Goal: Information Seeking & Learning: Learn about a topic

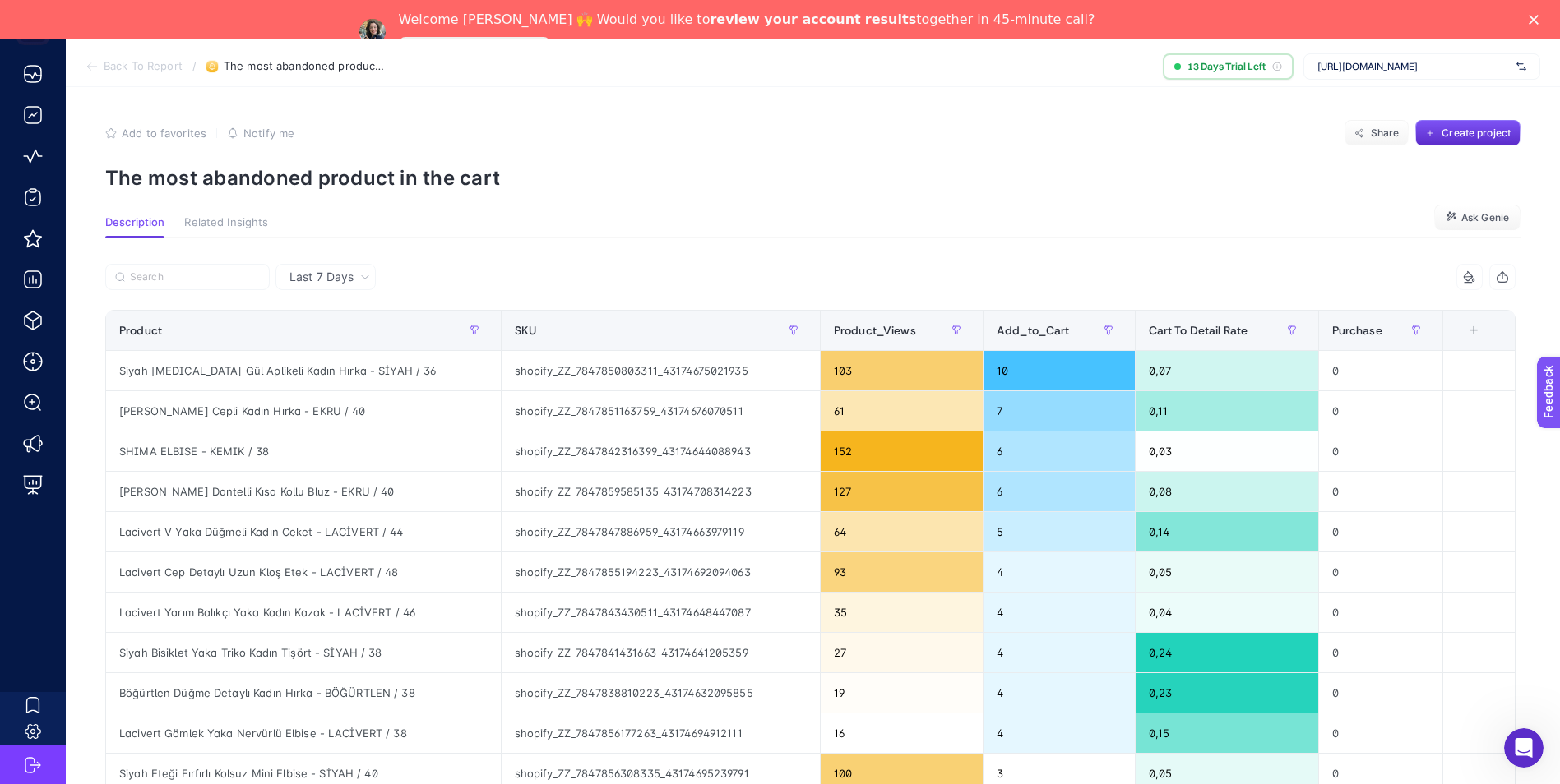
click at [1547, 14] on div "Welcome Çağrı Güler 🙌 Would you like to review your account results together in…" at bounding box center [780, 32] width 1560 height 51
click at [1539, 17] on icon "Close" at bounding box center [1534, 20] width 9 height 9
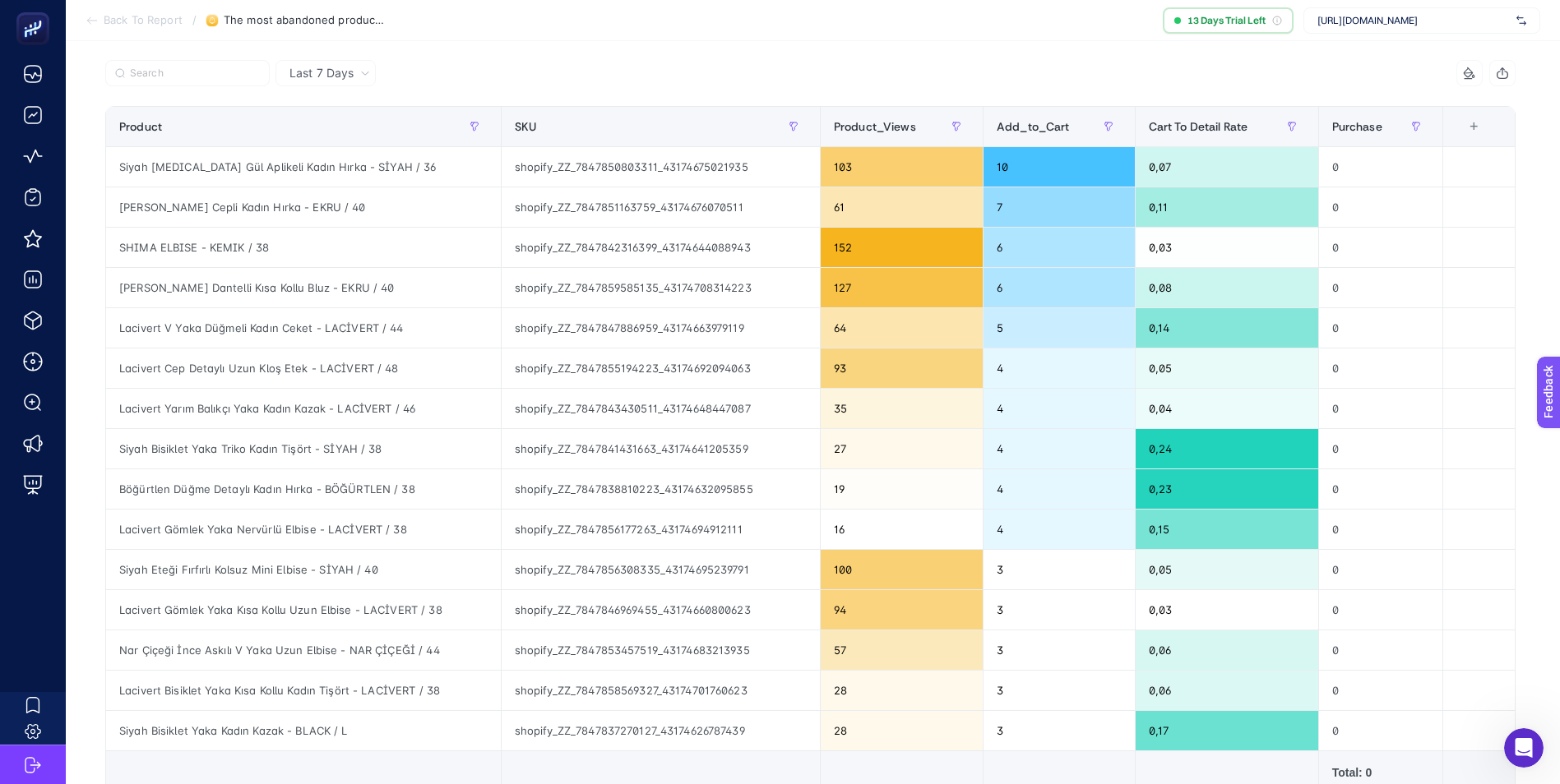
scroll to position [83, 0]
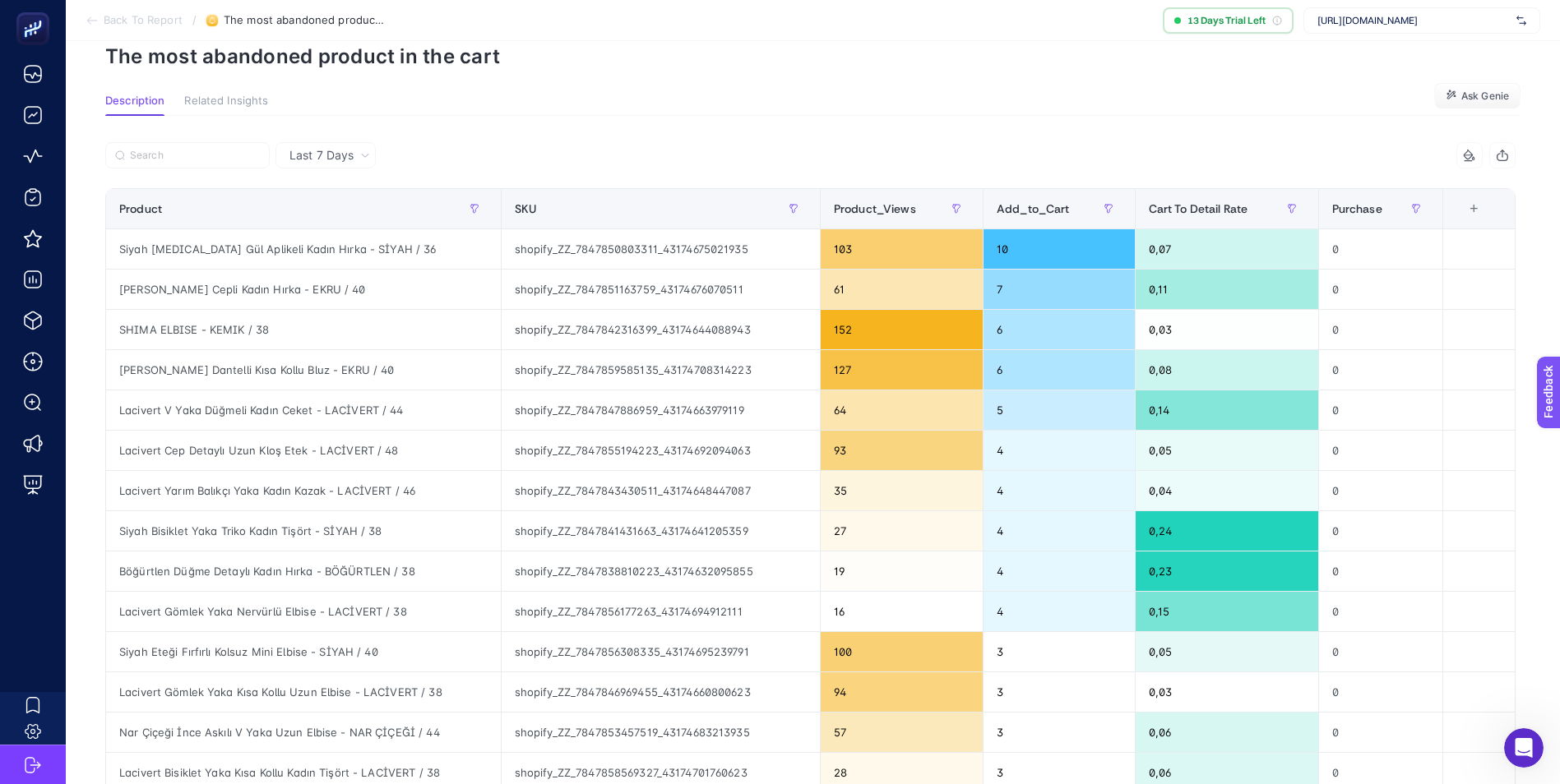
click at [245, 100] on span "Related Insights" at bounding box center [226, 102] width 84 height 13
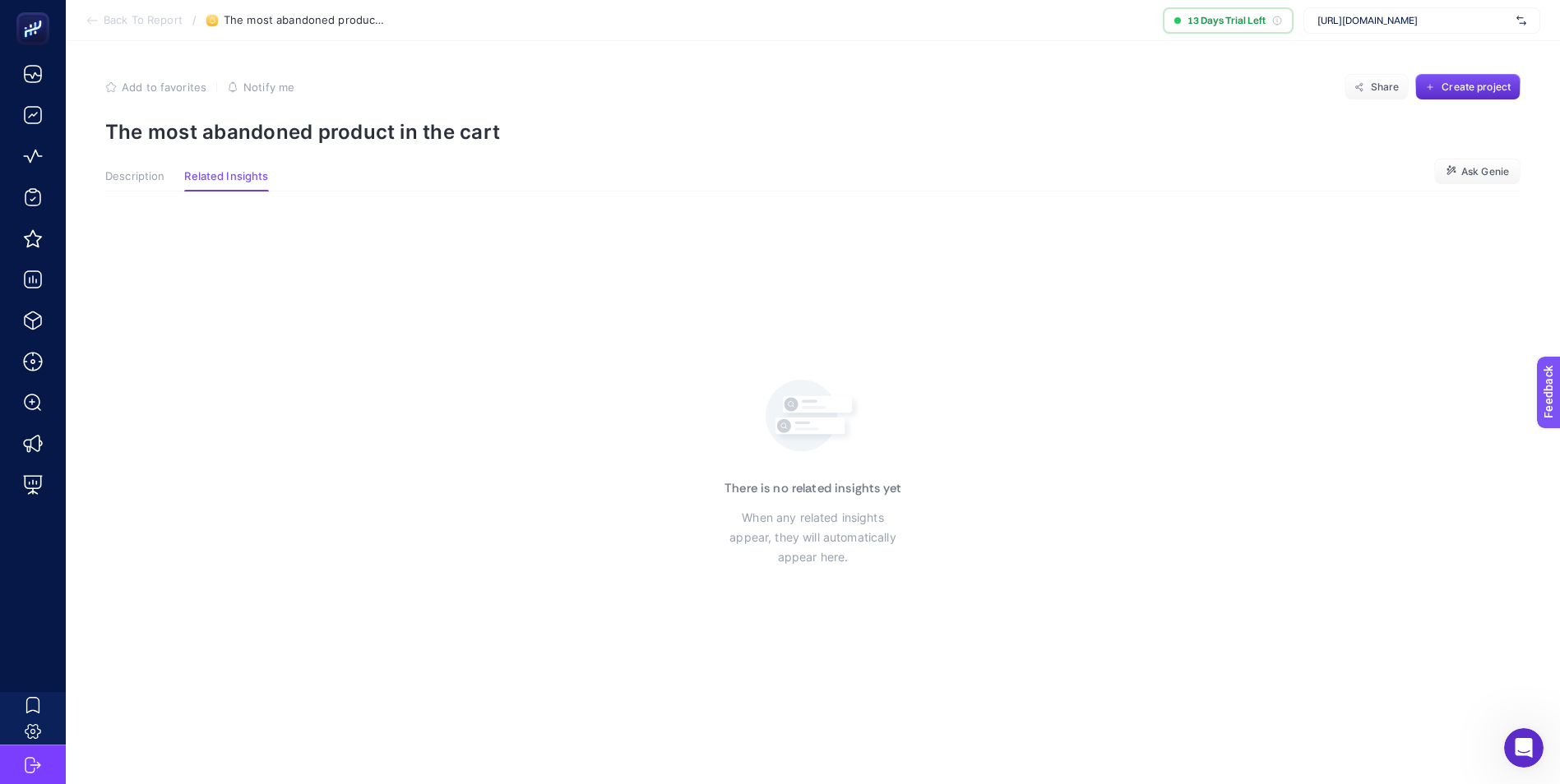
scroll to position [7, 0]
click at [138, 174] on span "Description" at bounding box center [135, 177] width 59 height 13
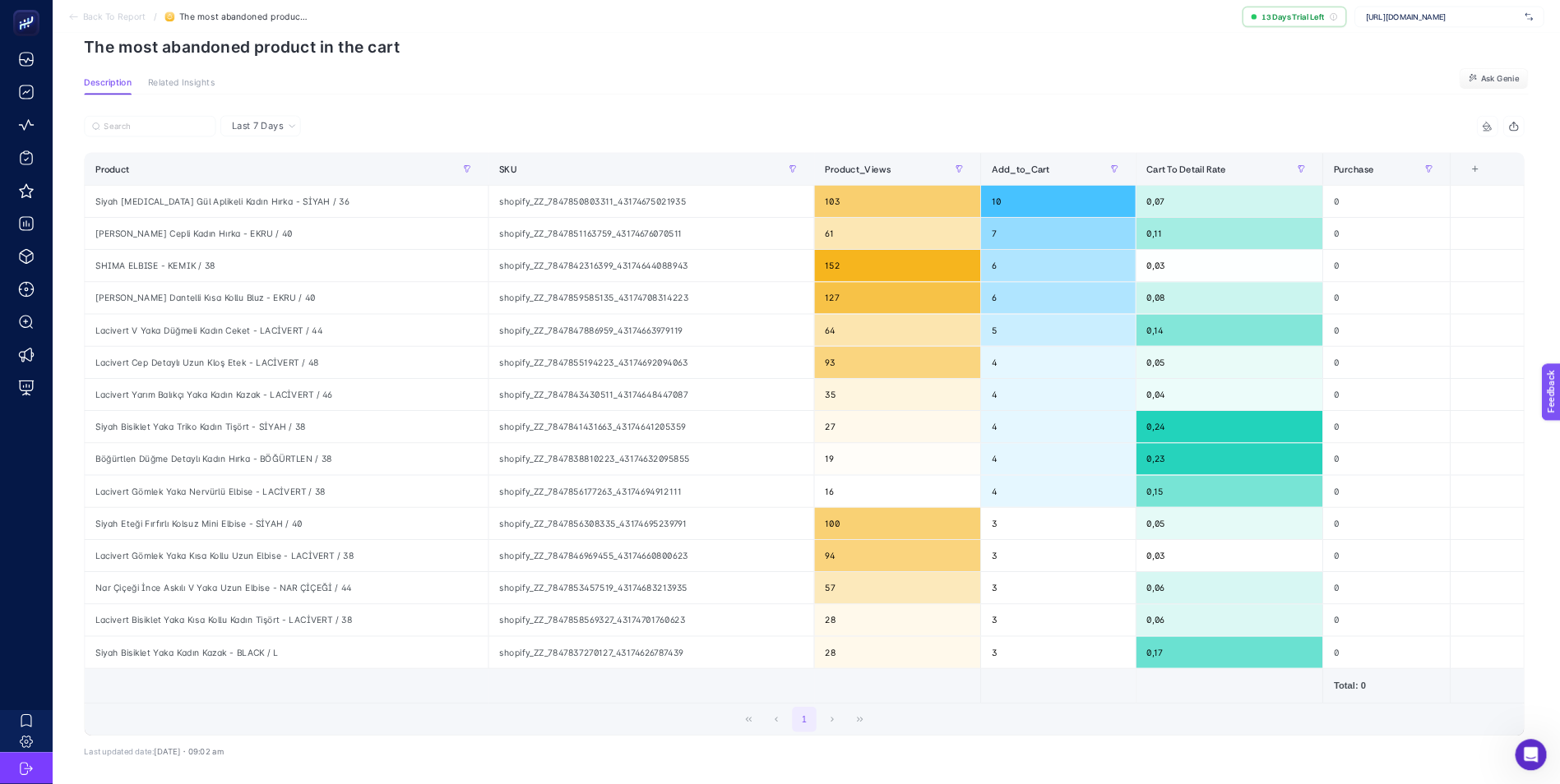
scroll to position [81, 0]
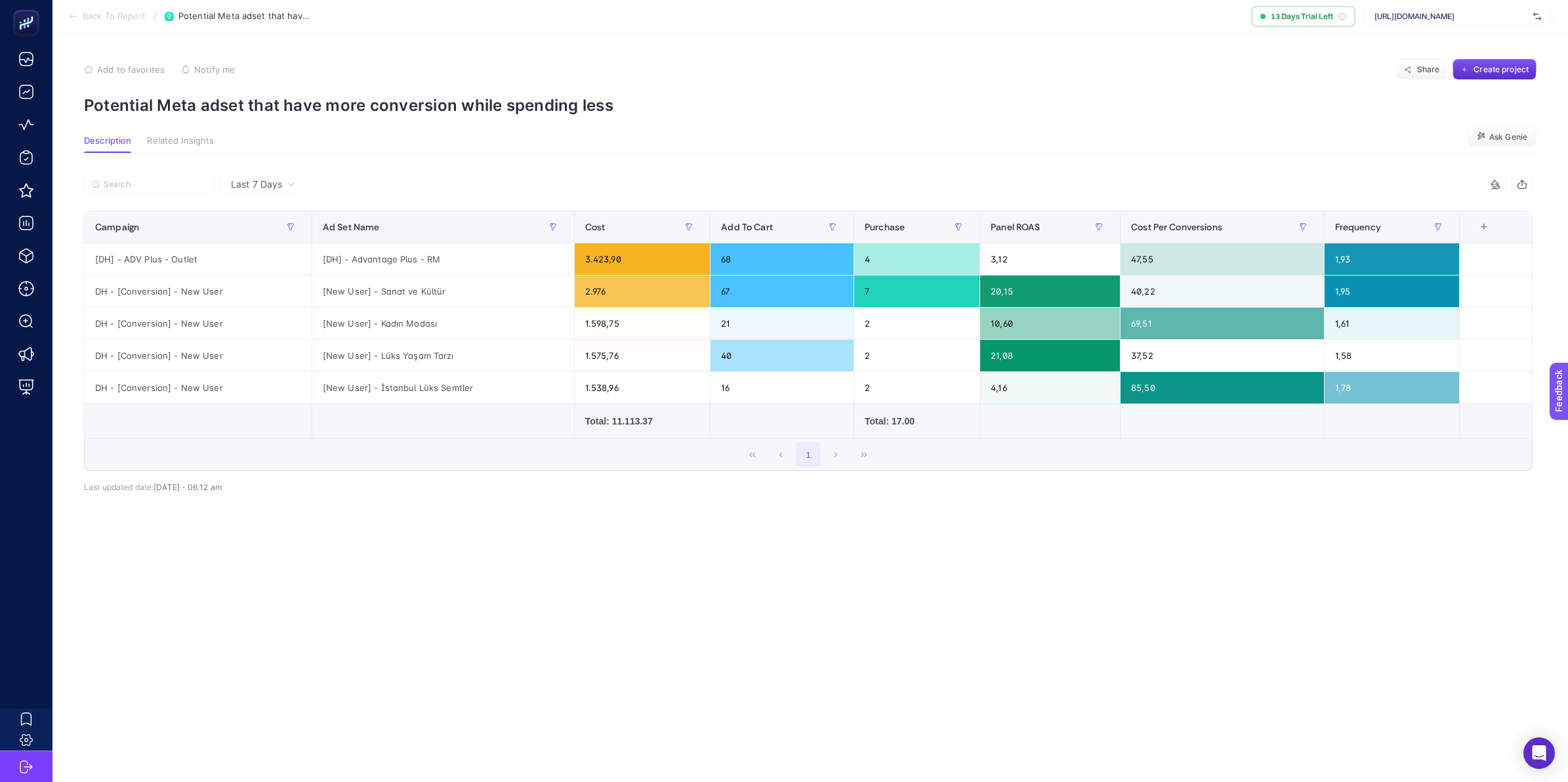
click at [528, 101] on p "Potential Meta adset that have more conversion while spending less" at bounding box center [810, 104] width 1452 height 19
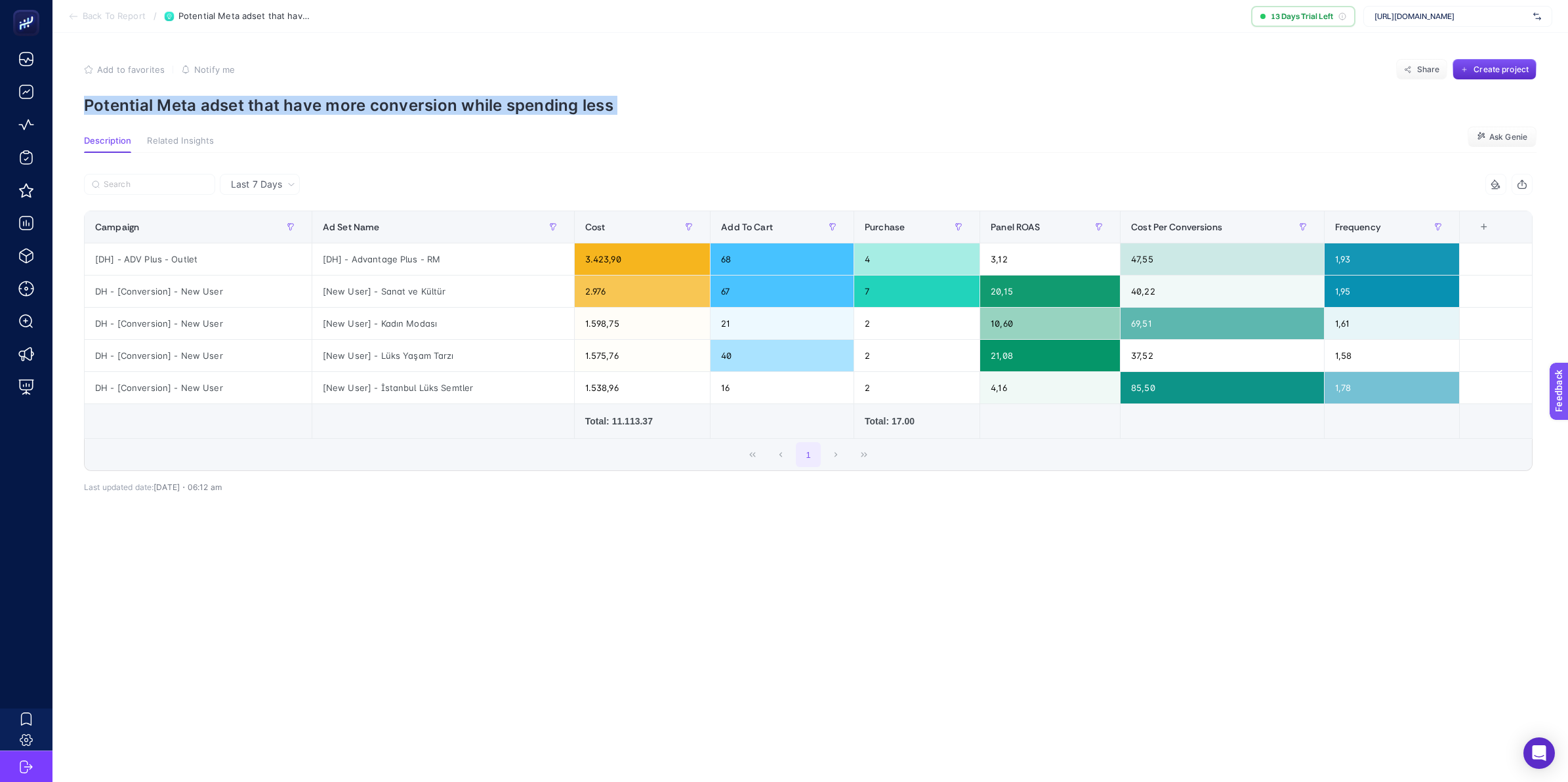
click at [528, 101] on p "Potential Meta adset that have more conversion while spending less" at bounding box center [810, 104] width 1452 height 19
drag, startPoint x: 528, startPoint y: 101, endPoint x: 706, endPoint y: 95, distance: 178.1
click at [706, 95] on p "Potential Meta adset that have more conversion while spending less" at bounding box center [810, 104] width 1452 height 19
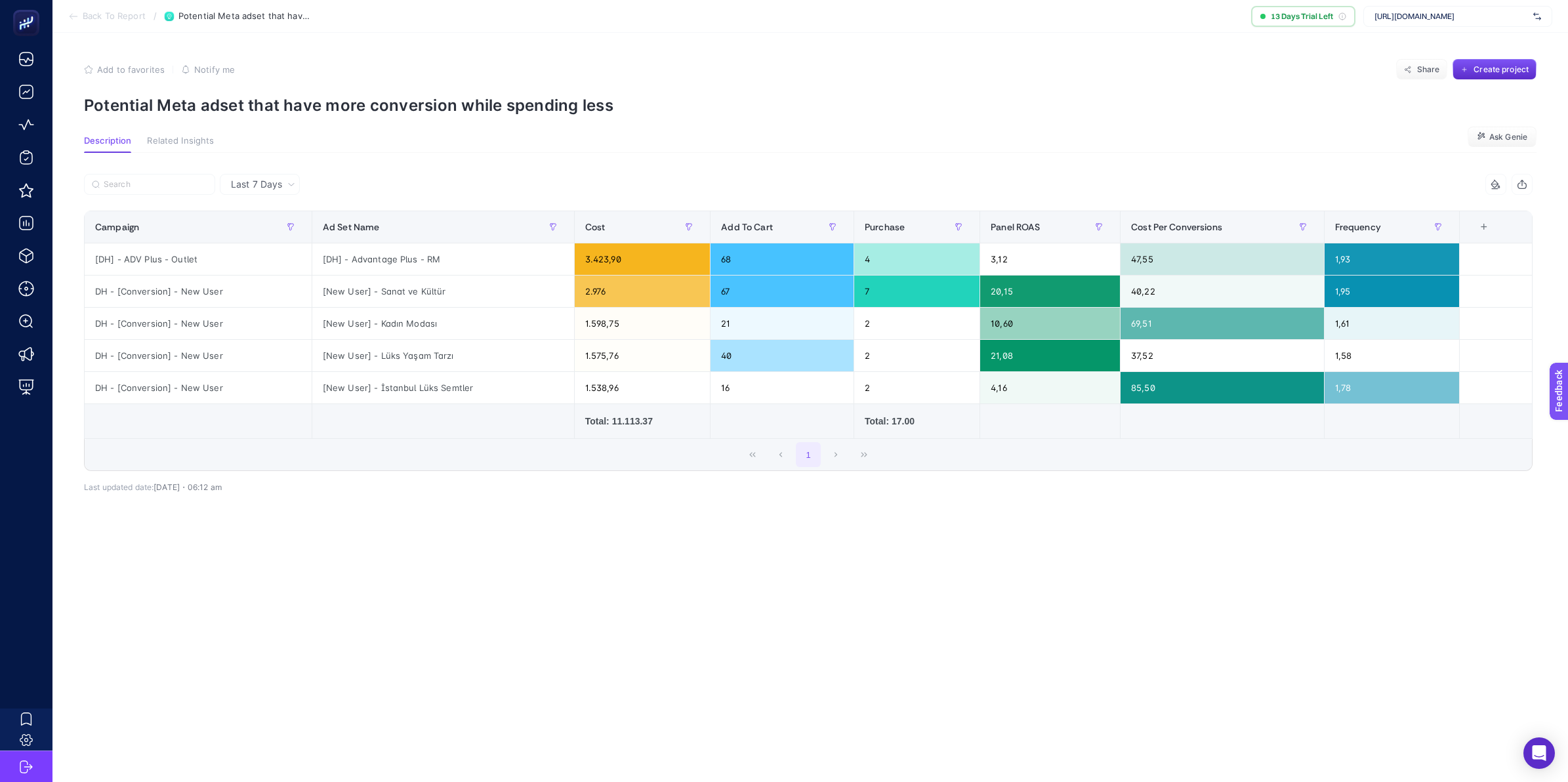
click at [290, 176] on div "Last 7 Days" at bounding box center [260, 185] width 80 height 21
click at [287, 180] on icon at bounding box center [291, 184] width 8 height 8
click at [287, 181] on icon at bounding box center [291, 184] width 8 height 8
click at [273, 233] on li "Last 30 Days" at bounding box center [259, 235] width 72 height 23
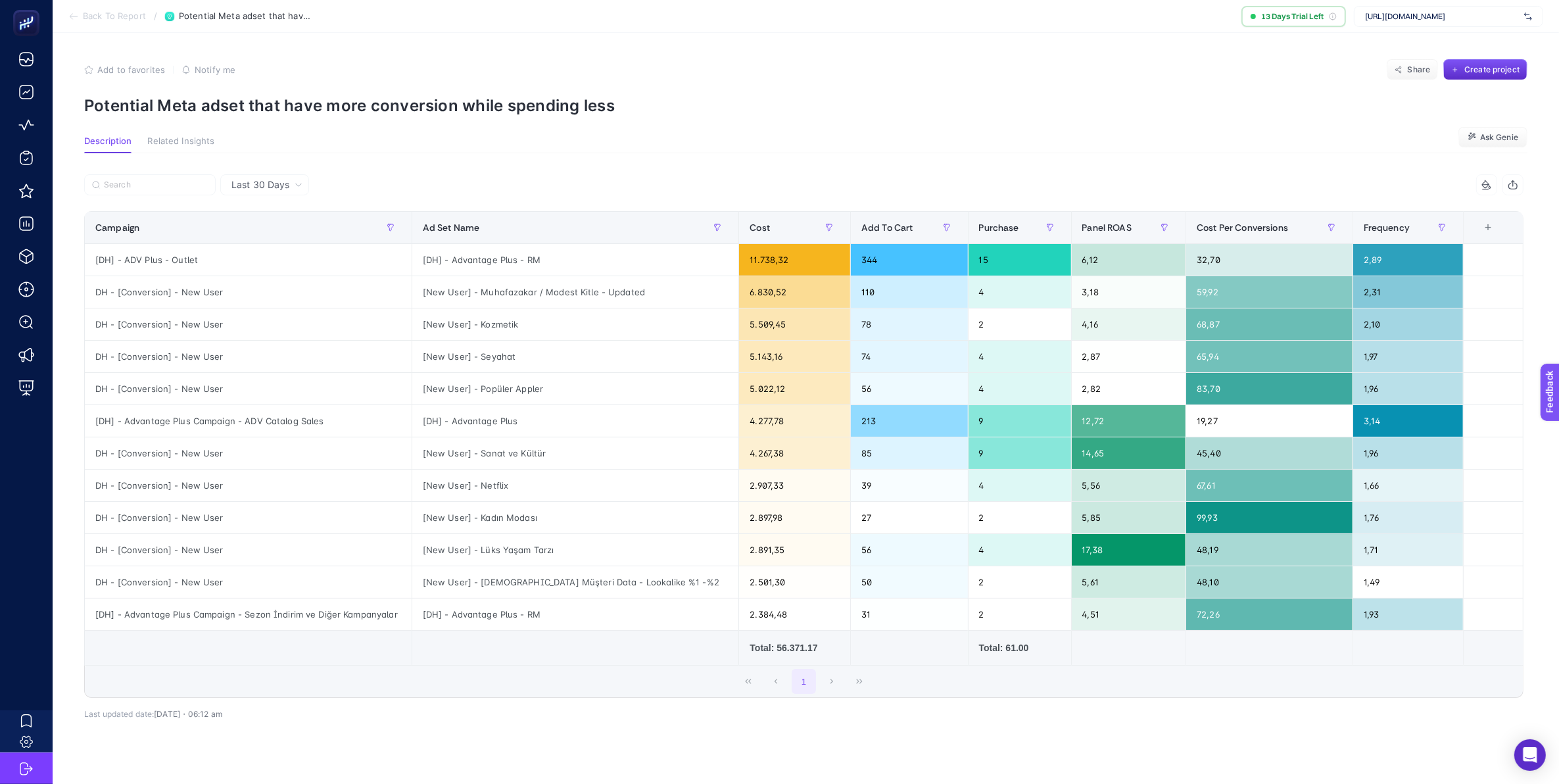
click at [594, 161] on div "Last 30 Days 6 items selected Campaign Ad Set Name Cost Add To Cart Purchase Pa…" at bounding box center [804, 470] width 1460 height 634
click at [1119, 225] on span "Panel ROAS" at bounding box center [1107, 228] width 49 height 11
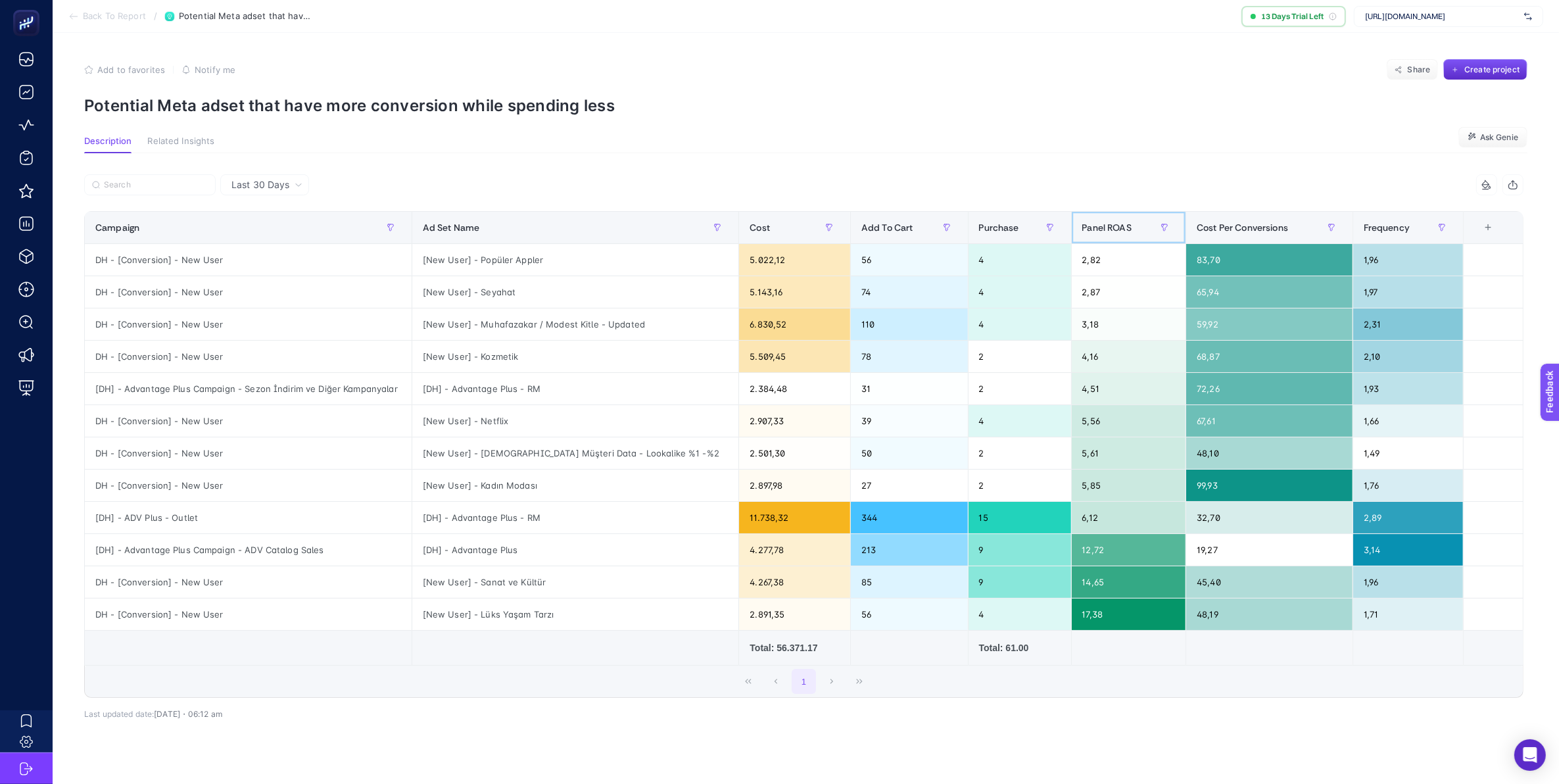
click at [1119, 225] on span "Panel ROAS" at bounding box center [1107, 228] width 49 height 11
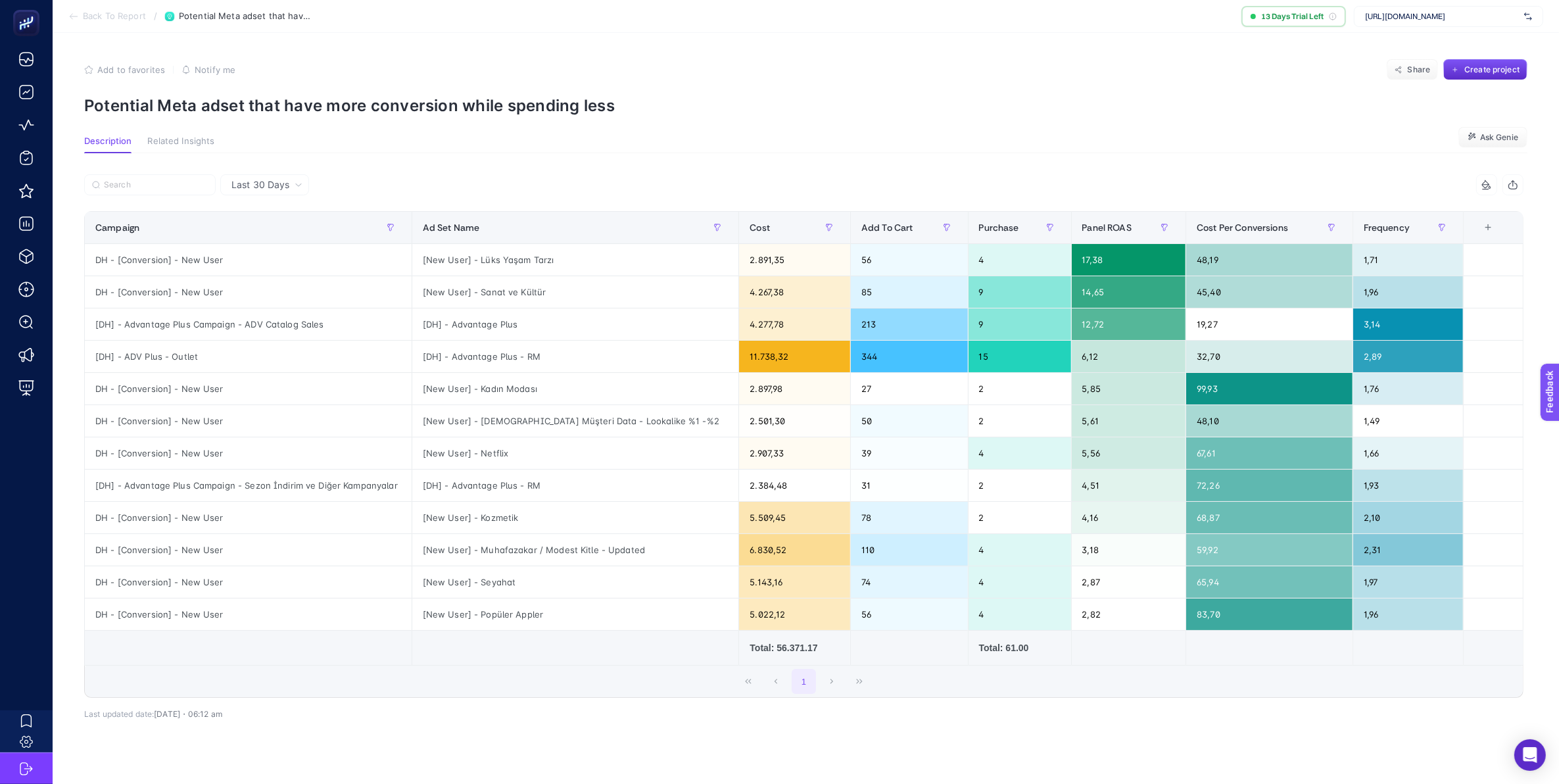
click at [267, 189] on span "Last 30 Days" at bounding box center [260, 184] width 58 height 13
click at [267, 224] on li "Last 7 Days" at bounding box center [264, 235] width 81 height 24
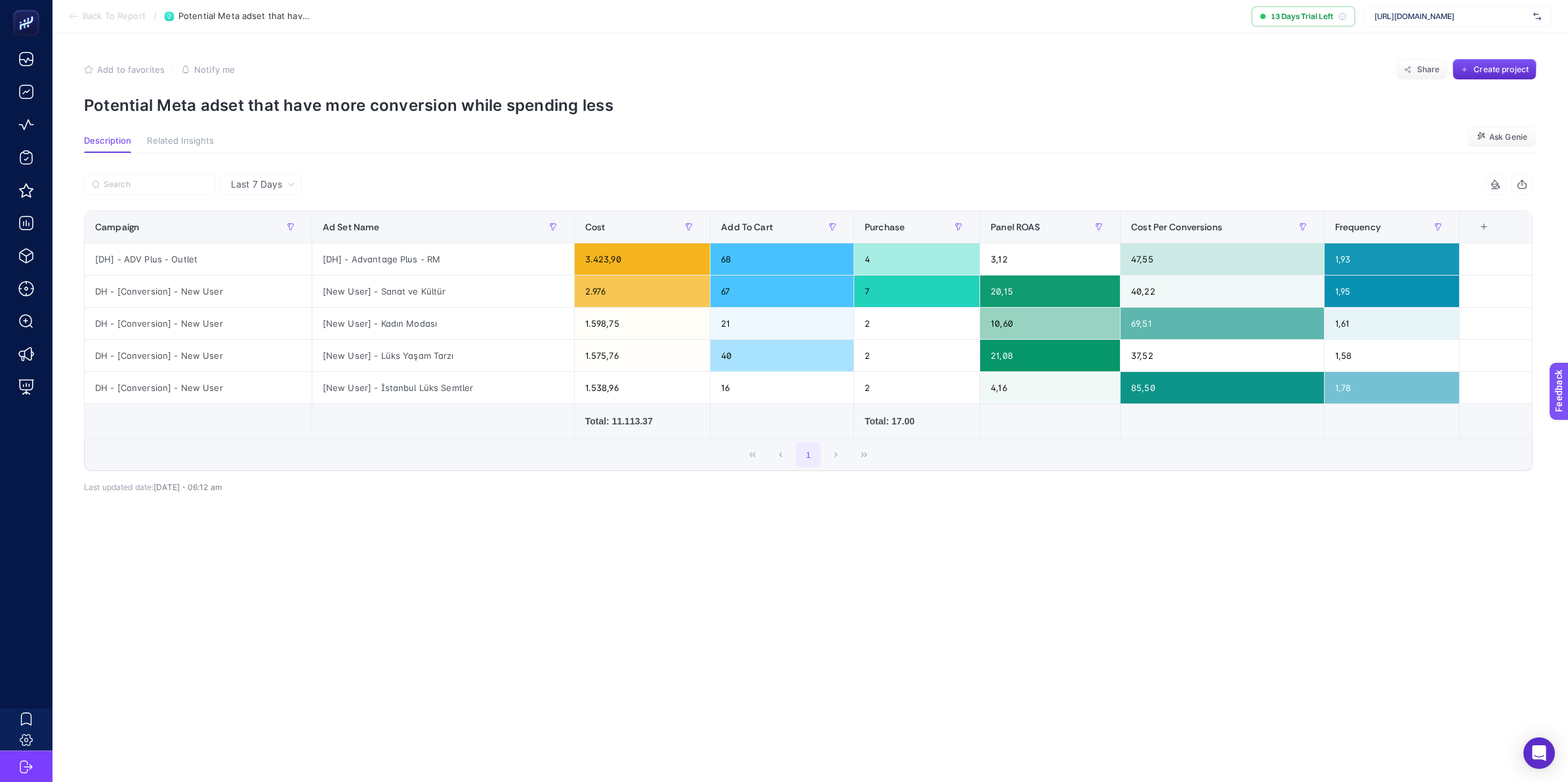
click at [271, 184] on span "Last 7 Days" at bounding box center [257, 184] width 51 height 13
click at [267, 230] on li "Last 30 Days" at bounding box center [260, 235] width 74 height 23
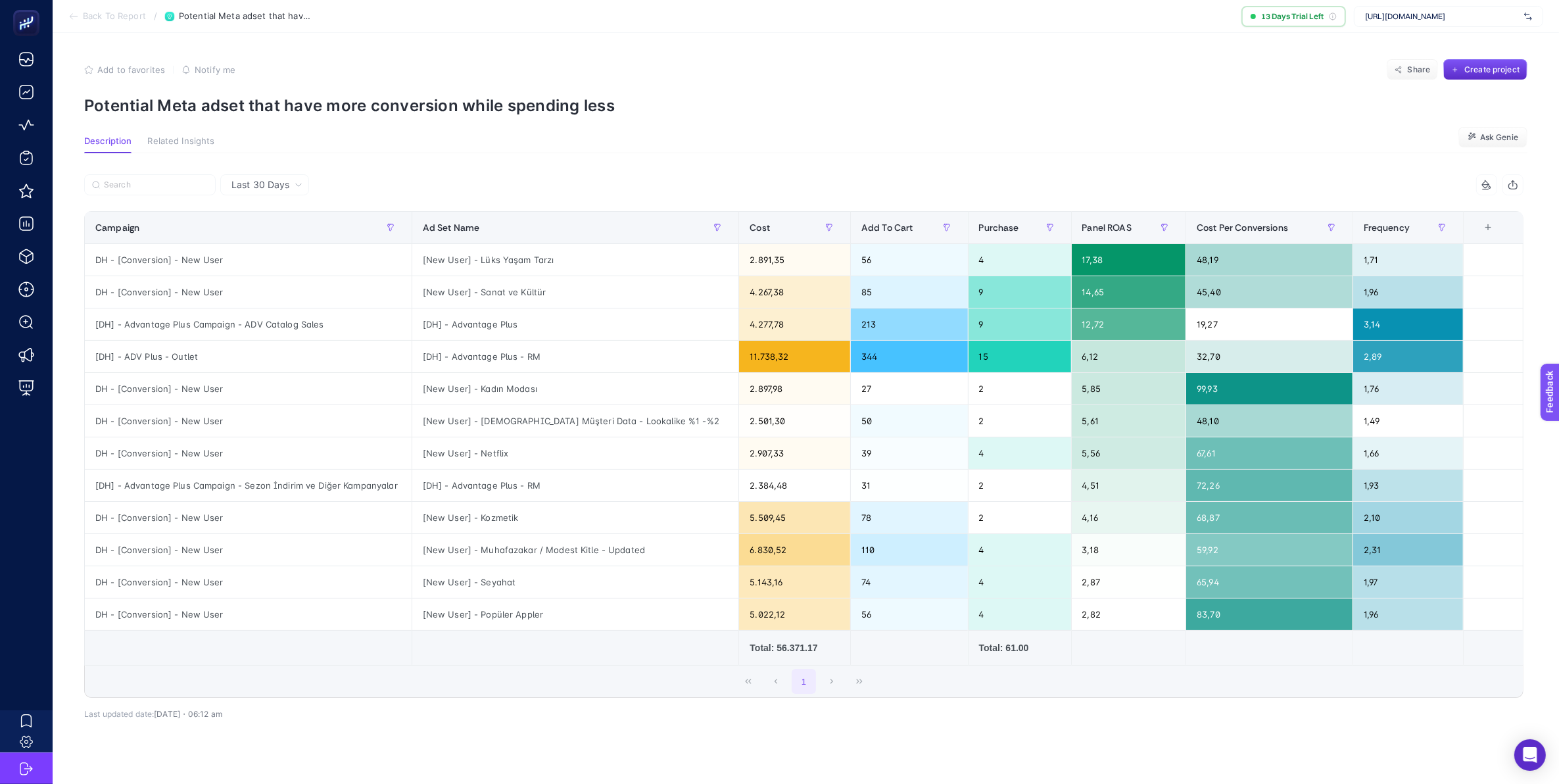
click at [1073, 146] on section "Description Related Insights Ask Genie" at bounding box center [806, 144] width 1444 height 17
click at [196, 141] on span "Related Insights" at bounding box center [181, 141] width 67 height 11
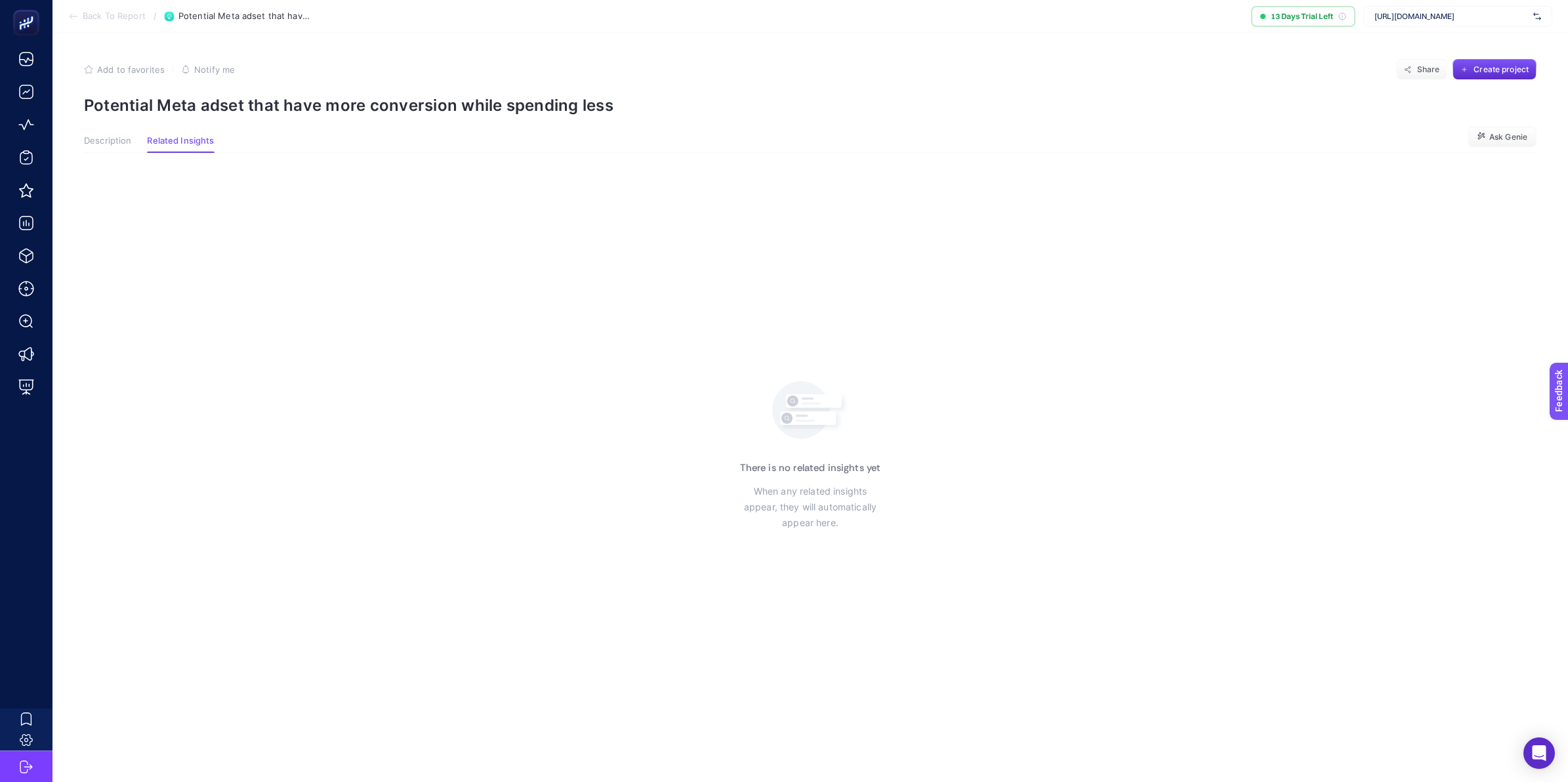
click at [70, 139] on article "Add to favorites false Notify me Share Create project Potential Meta adset that…" at bounding box center [809, 407] width 1515 height 749
click at [100, 139] on span "Description" at bounding box center [108, 141] width 47 height 11
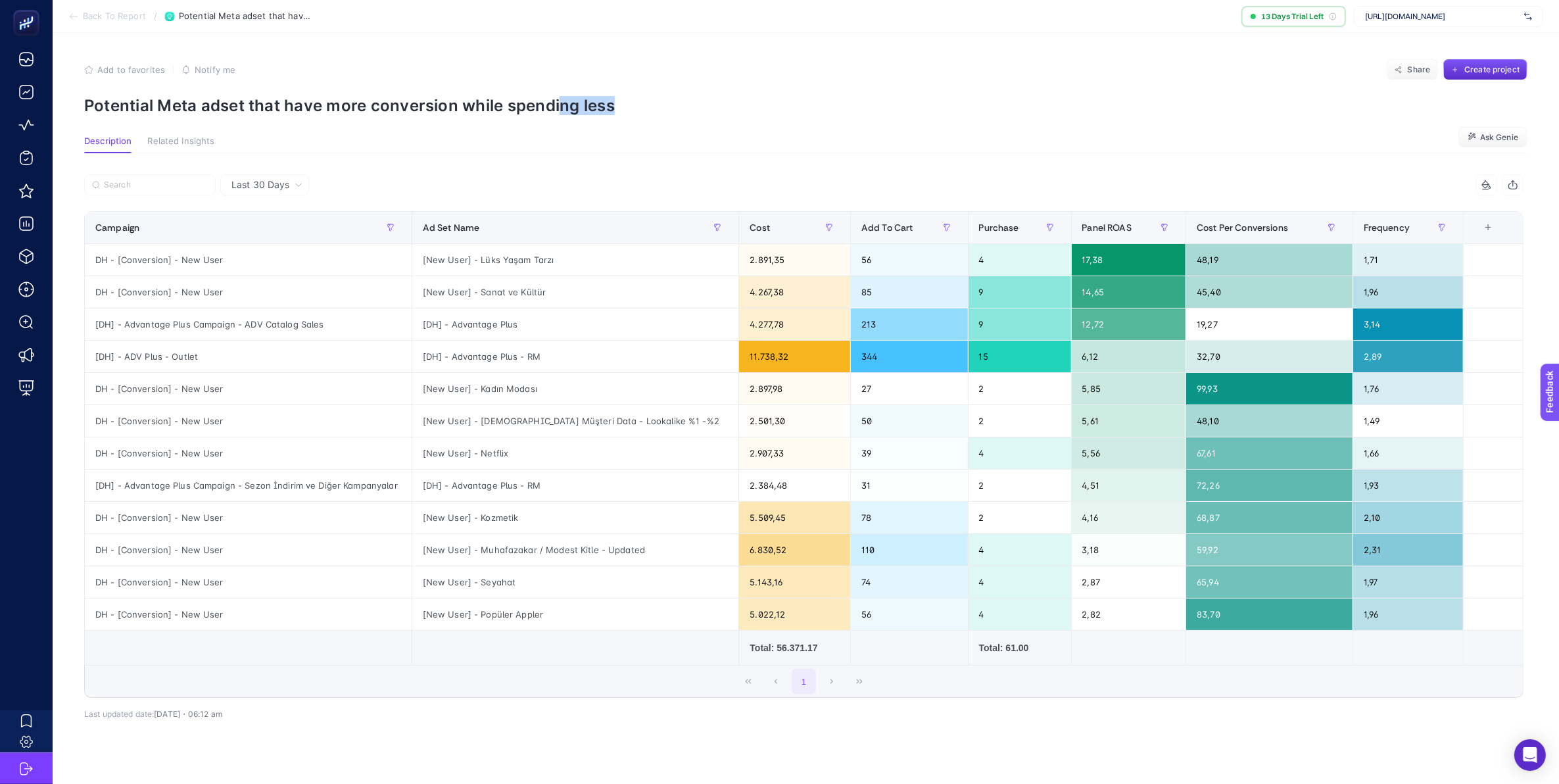
drag, startPoint x: 628, startPoint y: 106, endPoint x: 559, endPoint y: 105, distance: 69.0
click at [559, 105] on p "Potential Meta adset that have more conversion while spending less" at bounding box center [806, 105] width 1444 height 19
drag, startPoint x: 559, startPoint y: 105, endPoint x: 819, endPoint y: 104, distance: 260.0
click at [819, 104] on p "Potential Meta adset that have more conversion while spending less" at bounding box center [806, 105] width 1444 height 19
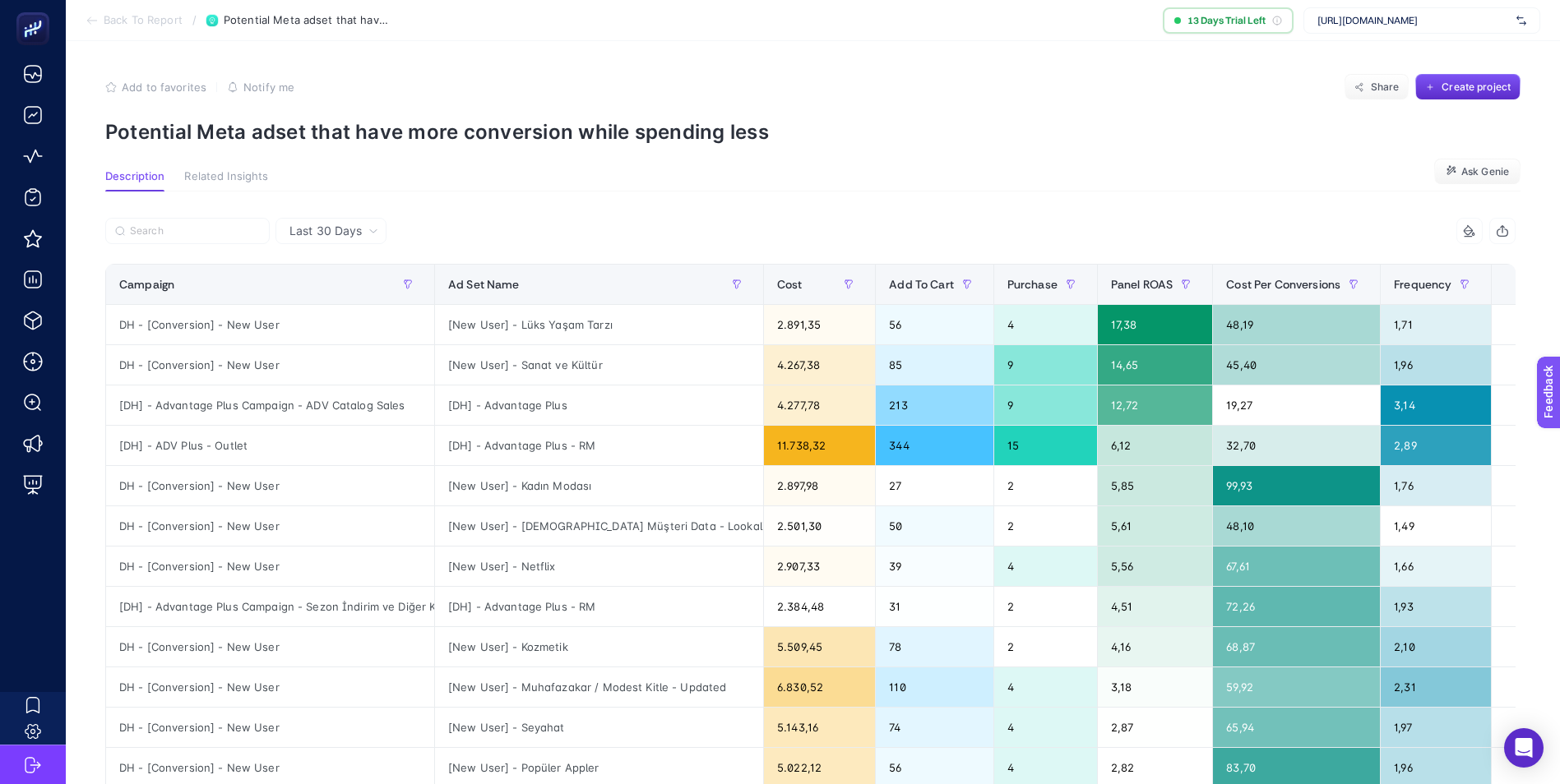
click at [748, 155] on article "Add to favorites false Notify me Share Create project Potential Meta adset that…" at bounding box center [813, 529] width 1494 height 976
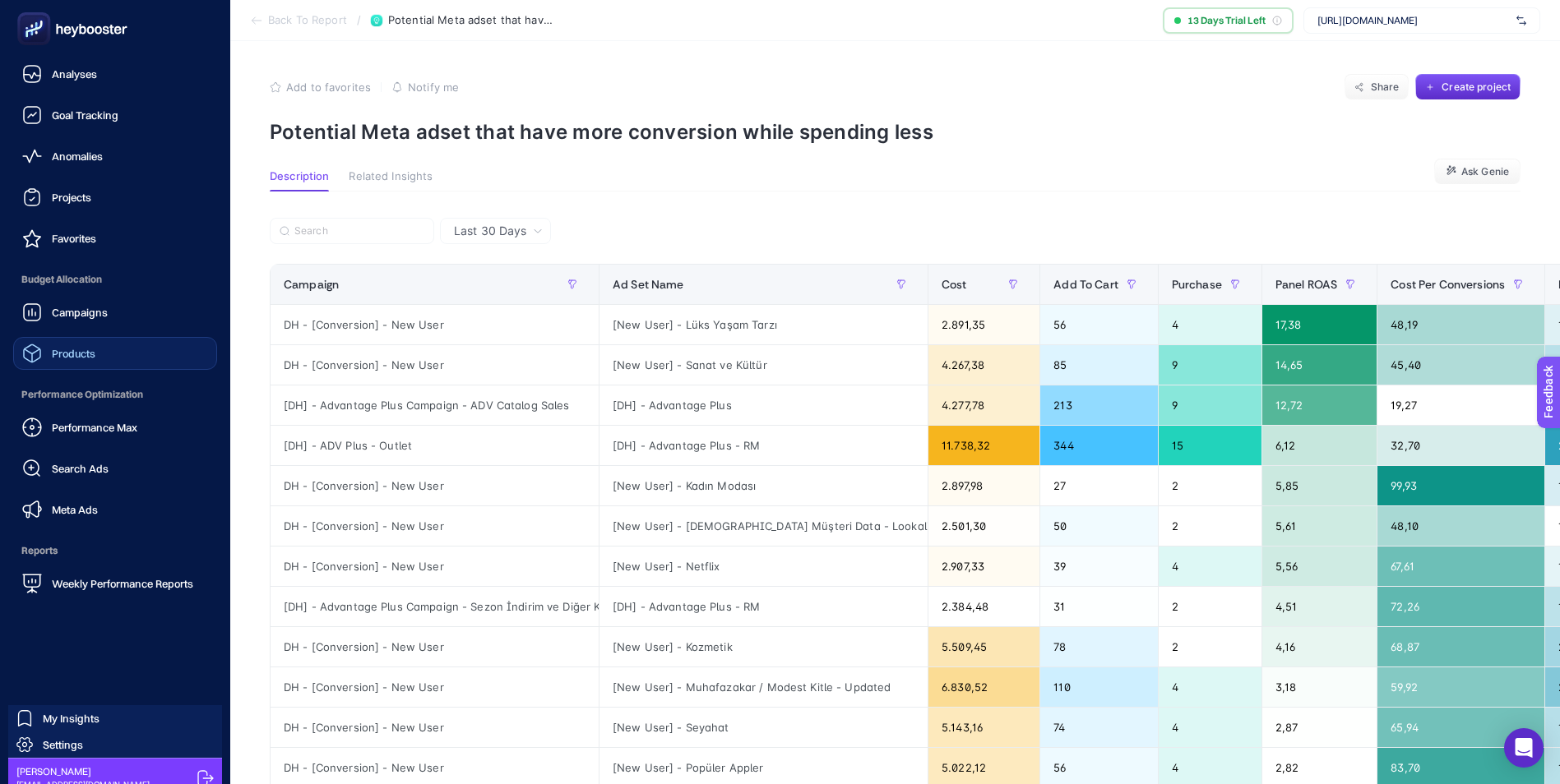
click at [75, 357] on span "Products" at bounding box center [74, 354] width 44 height 13
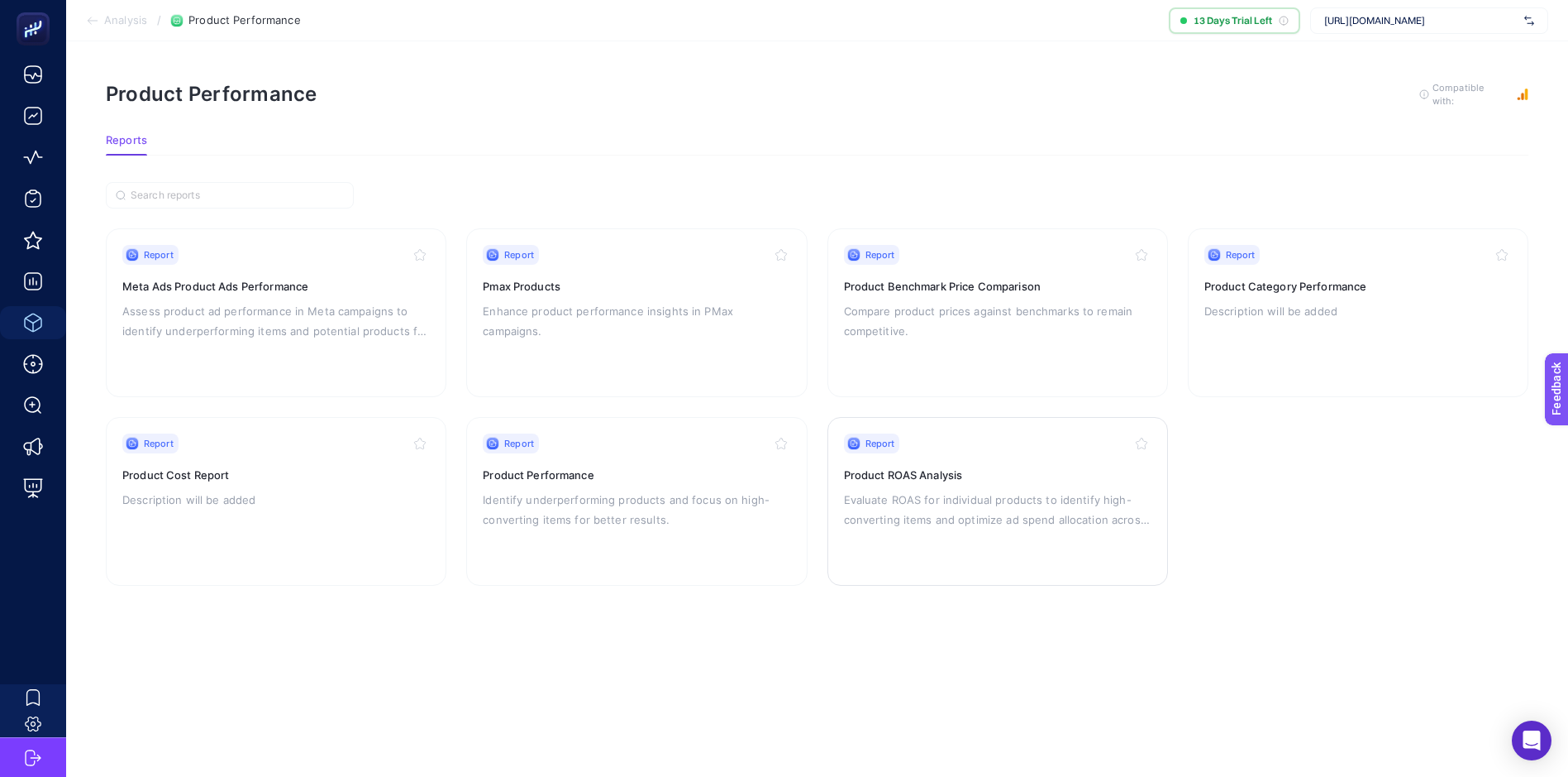
click at [1001, 470] on h3 "Product ROAS Analysis" at bounding box center [998, 474] width 307 height 16
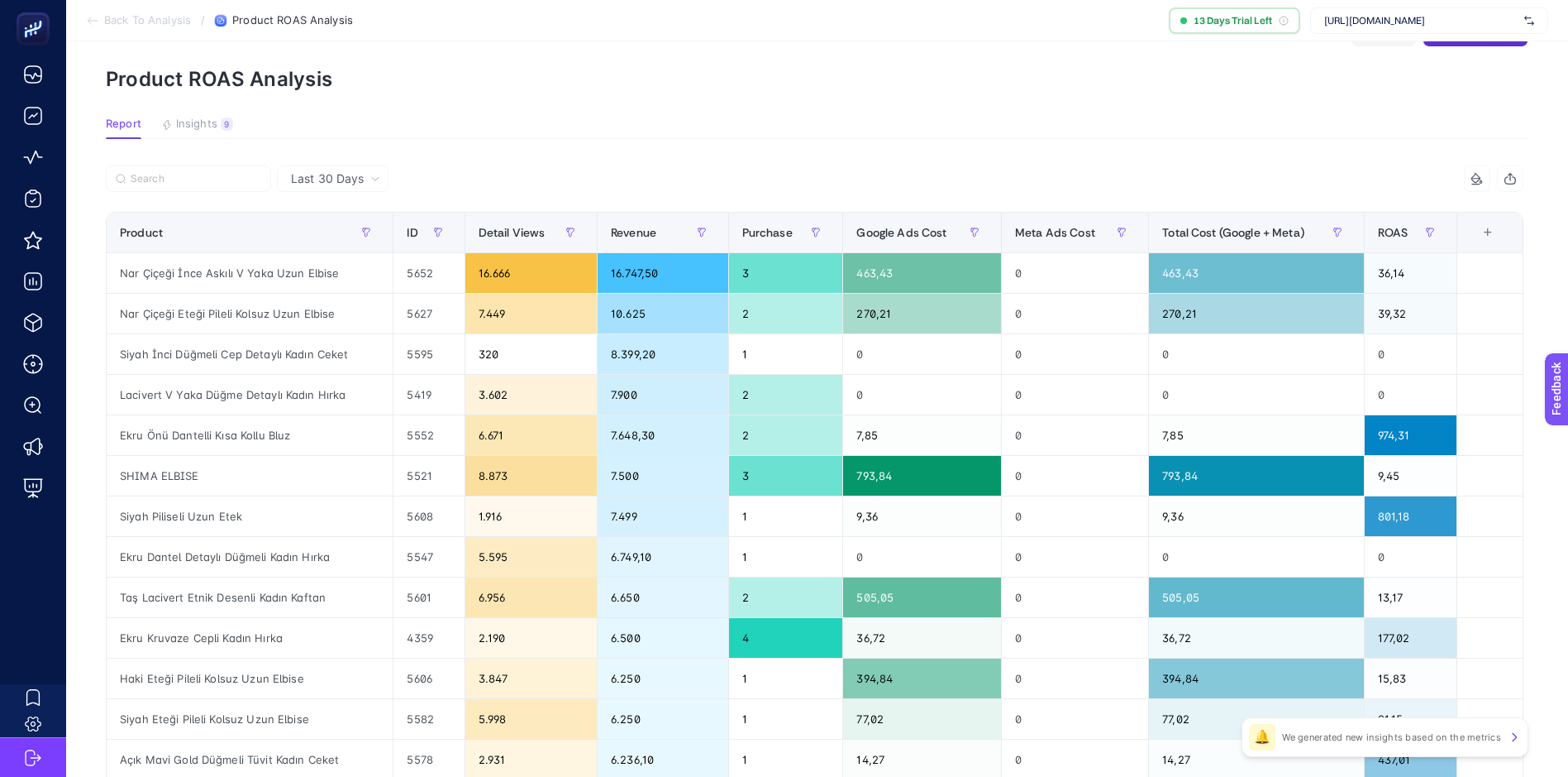
scroll to position [83, 0]
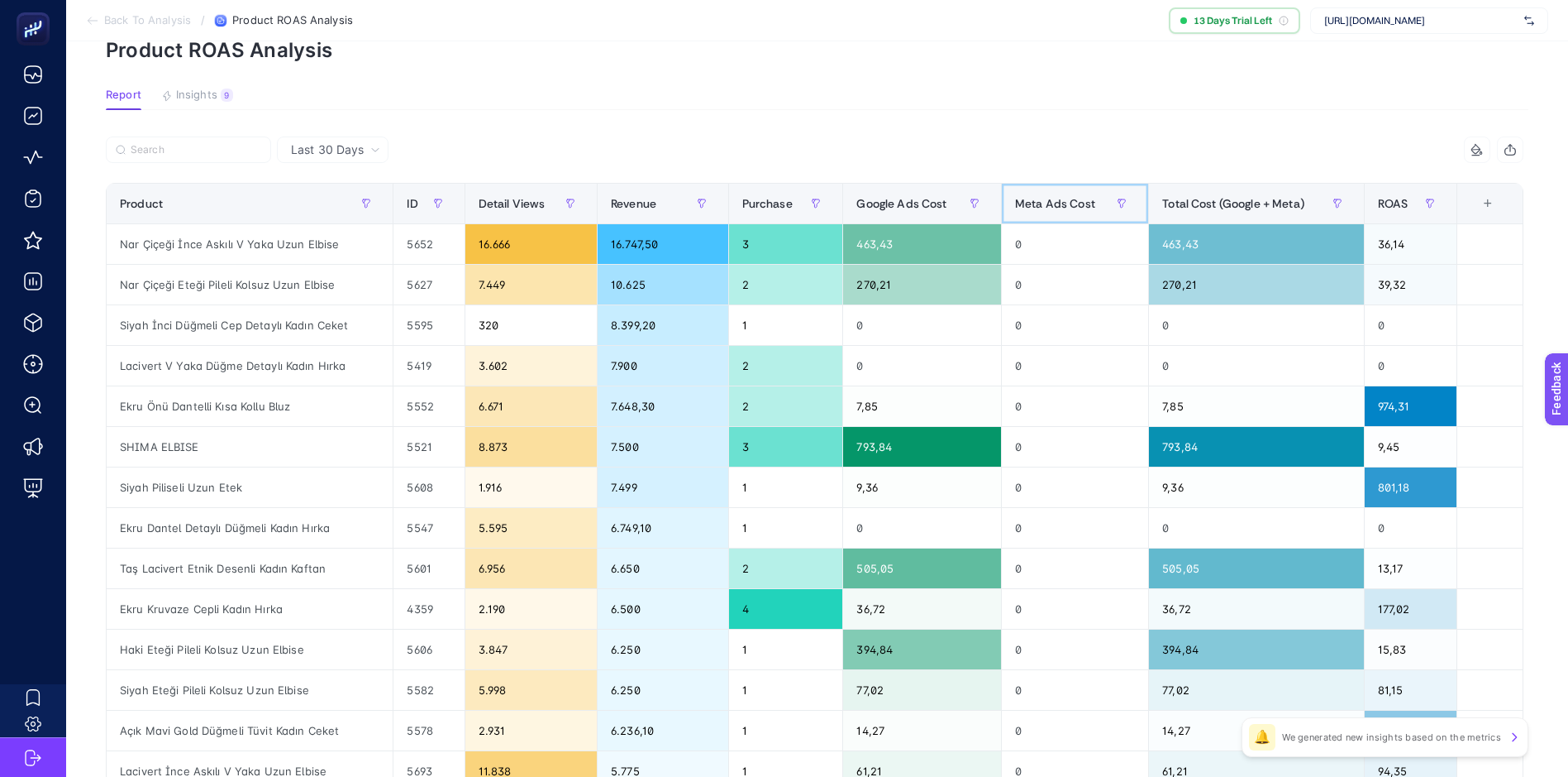
click at [1062, 201] on span "Meta Ads Cost" at bounding box center [1056, 203] width 80 height 13
click at [1081, 202] on span "Meta Ads Cost" at bounding box center [1056, 203] width 80 height 13
click at [959, 120] on article "Add to favorites false Notify me Share Create project Product ROAS Analysis Rep…" at bounding box center [817, 605] width 1502 height 1292
click at [897, 204] on span "Google Ads Cost" at bounding box center [902, 203] width 90 height 13
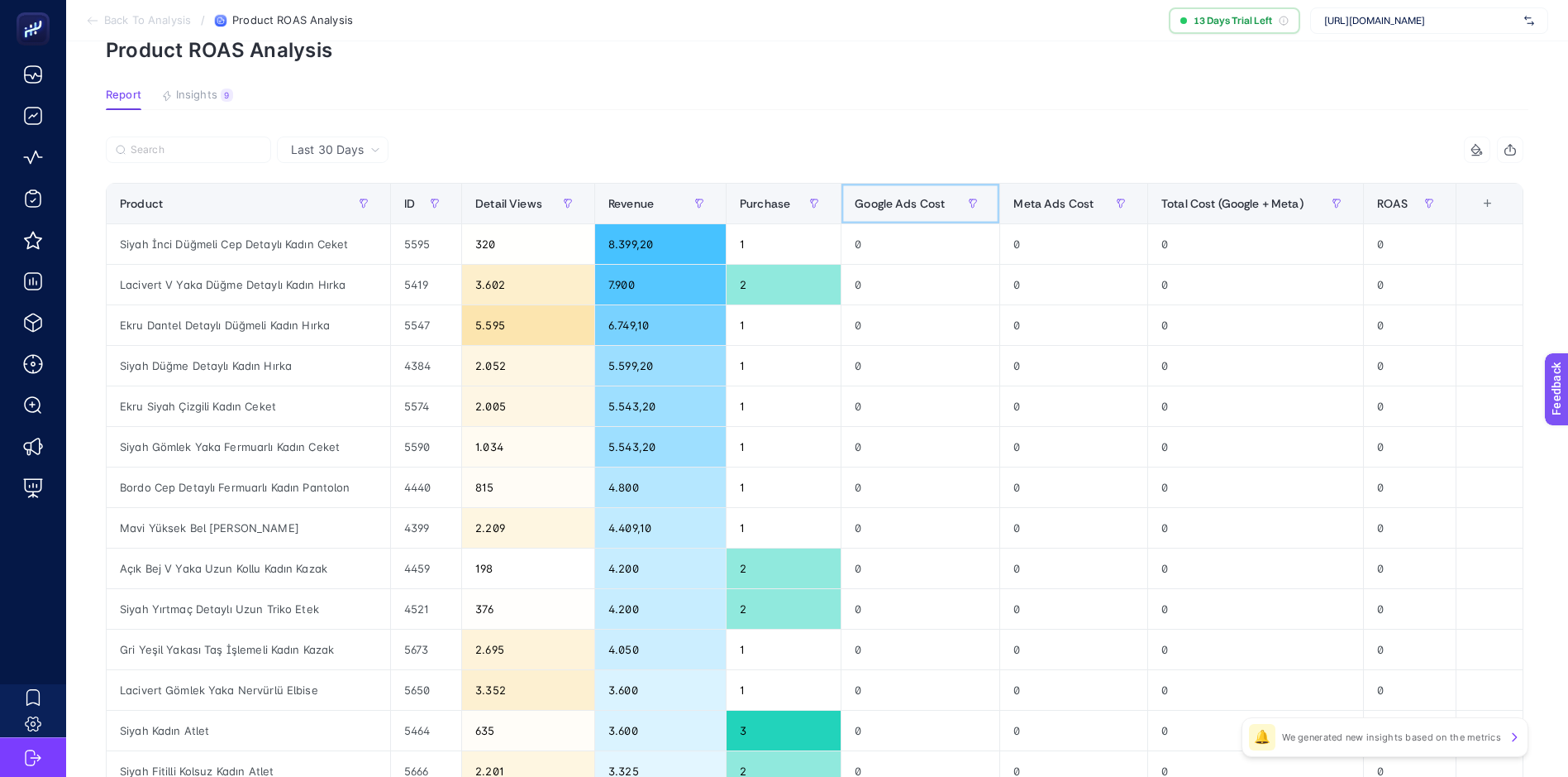
click at [922, 203] on span "Google Ads Cost" at bounding box center [900, 203] width 90 height 13
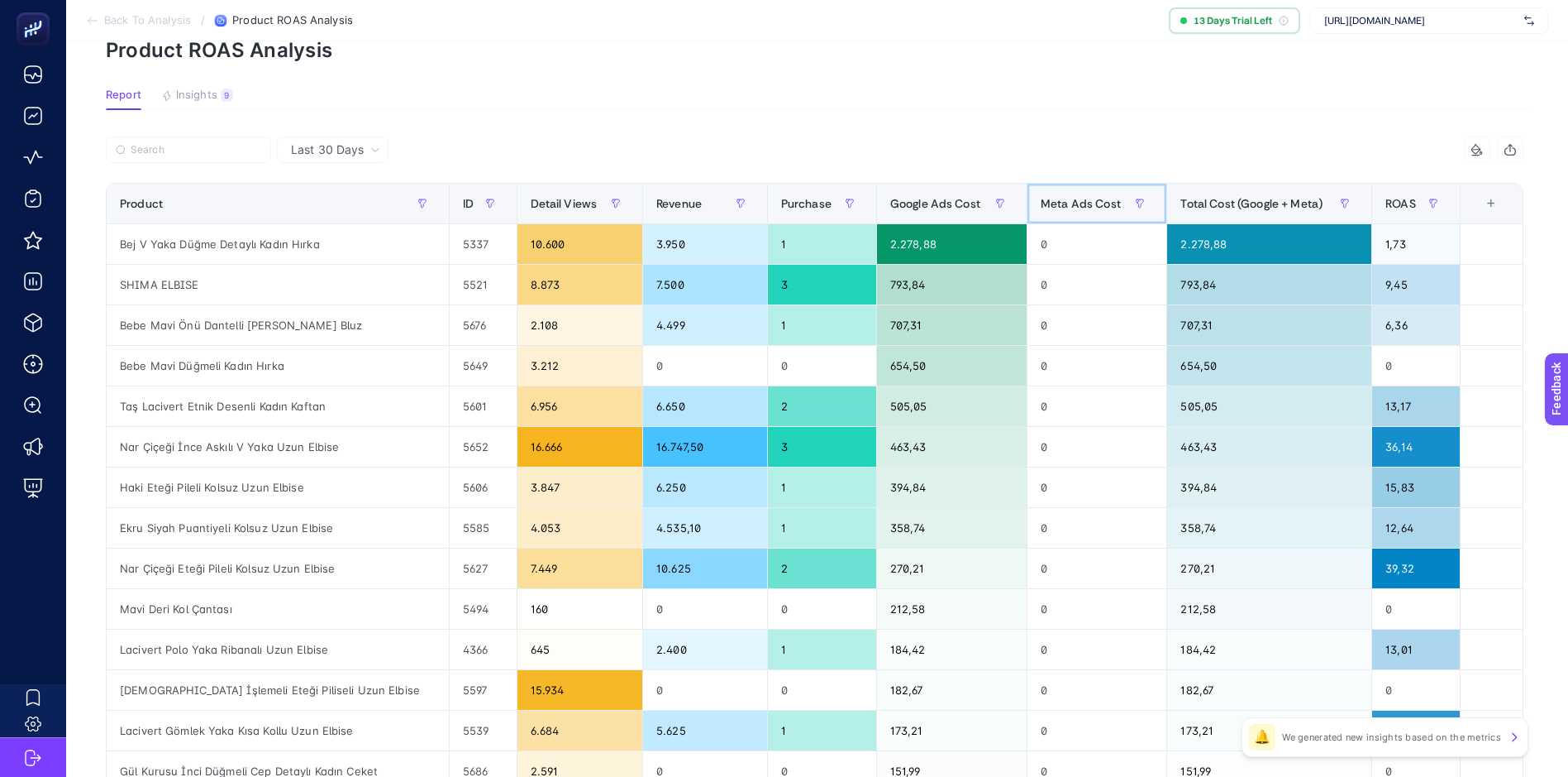
click at [1090, 200] on span "Meta Ads Cost" at bounding box center [1081, 203] width 80 height 13
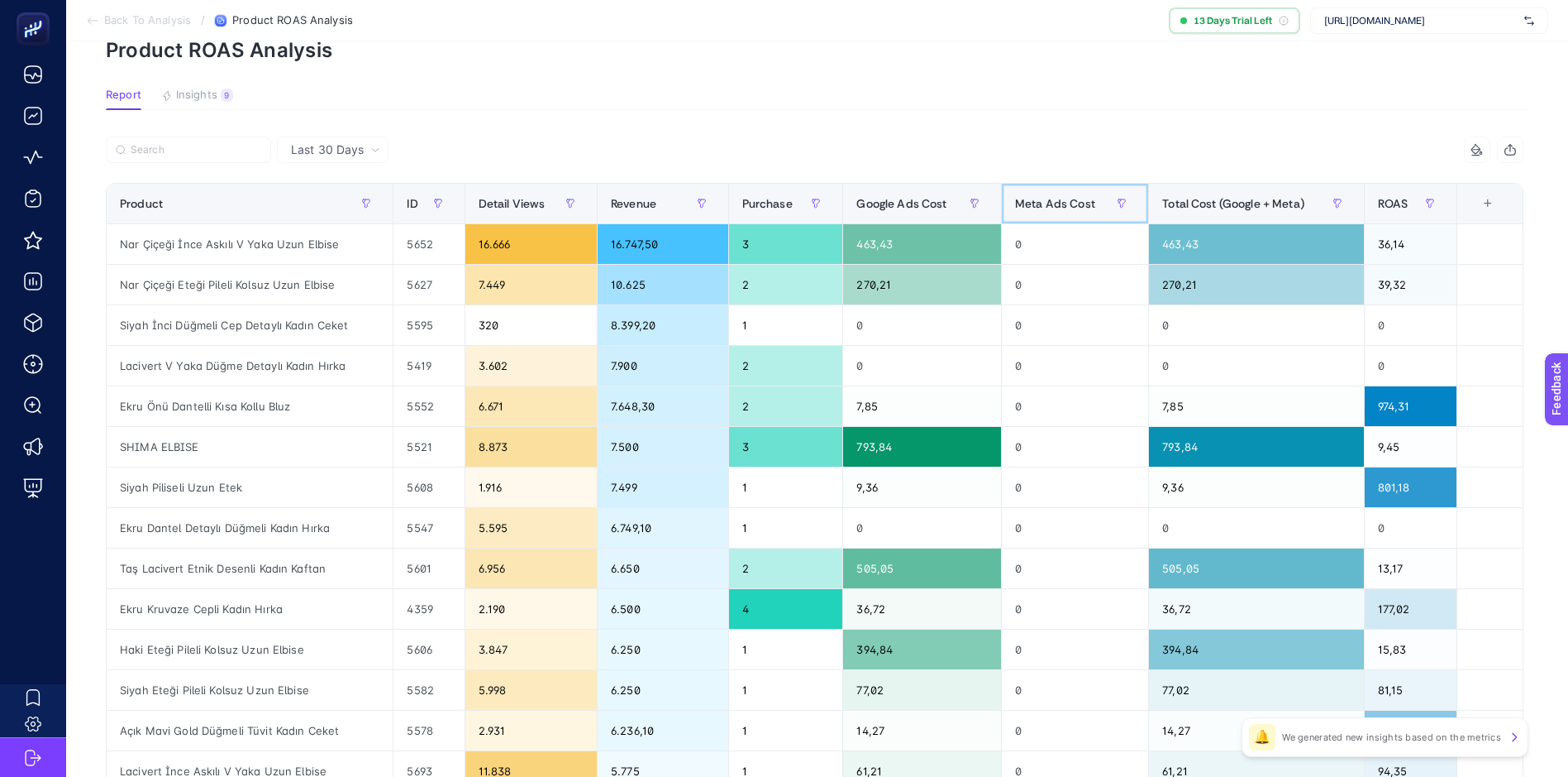
click at [1079, 201] on span "Meta Ads Cost" at bounding box center [1056, 203] width 80 height 13
click at [925, 204] on span "Google Ads Cost" at bounding box center [902, 203] width 90 height 13
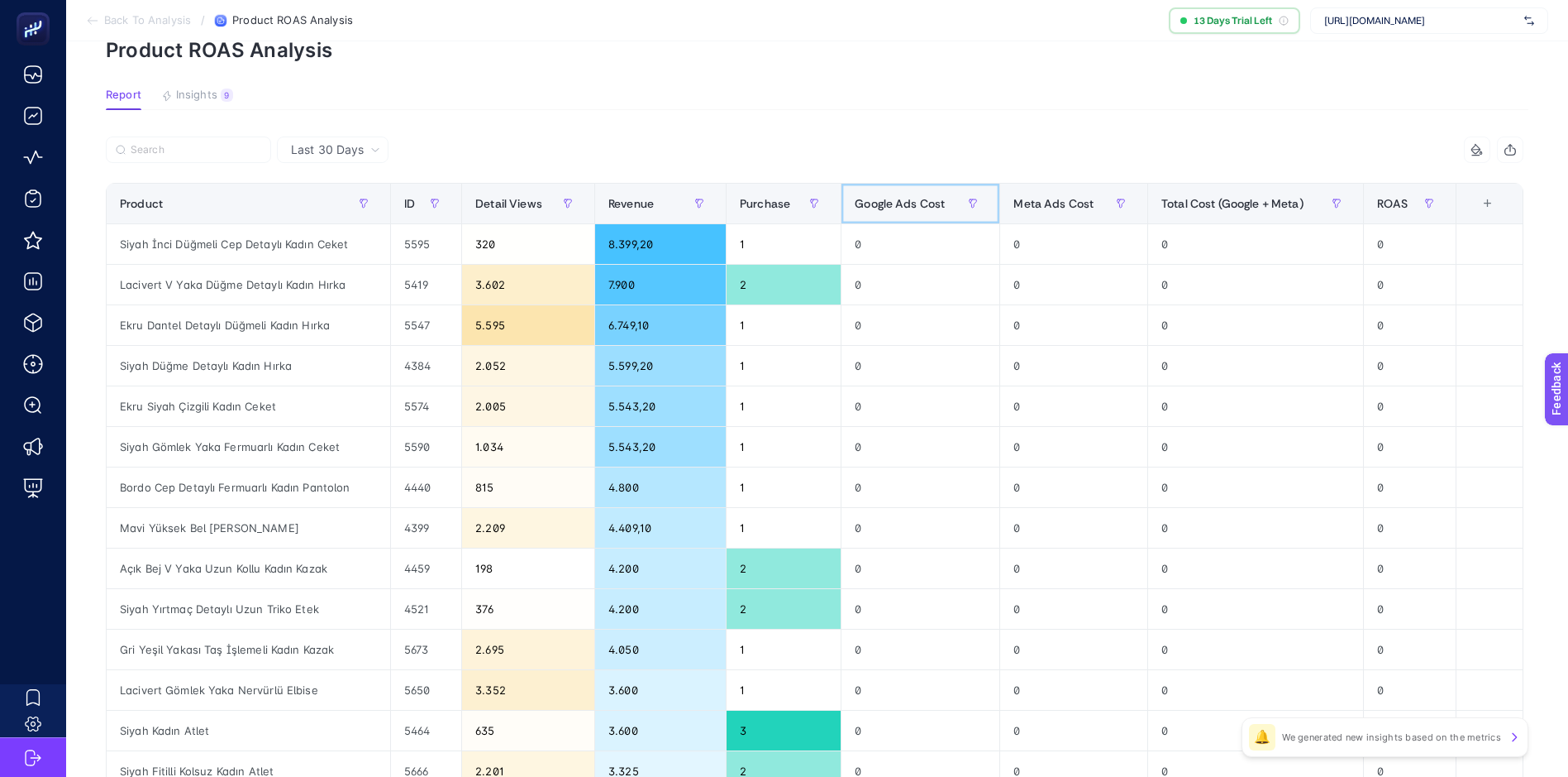
click at [934, 202] on span "Google Ads Cost" at bounding box center [900, 203] width 90 height 13
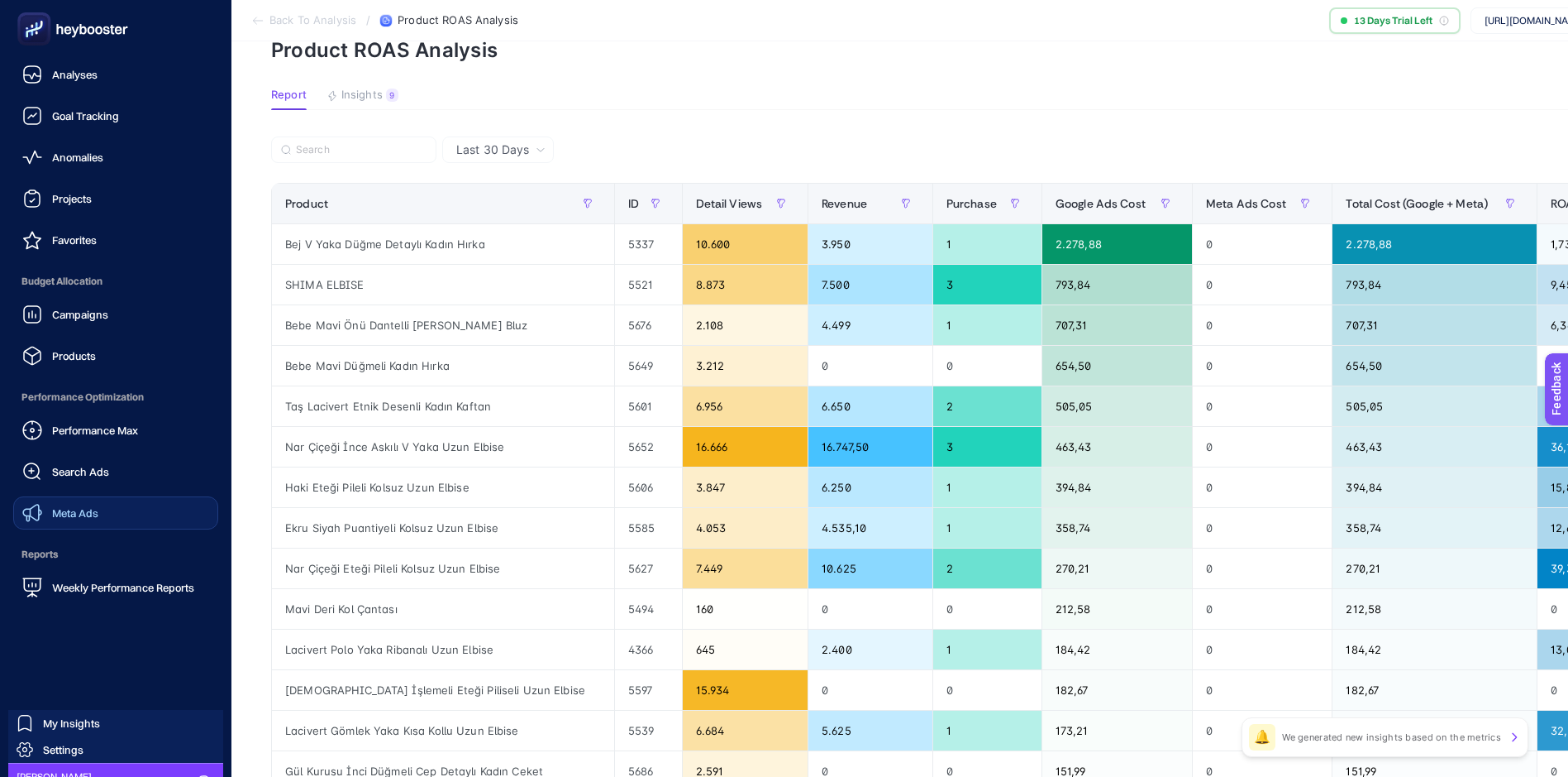
drag, startPoint x: 74, startPoint y: 516, endPoint x: 83, endPoint y: 514, distance: 9.2
click at [74, 516] on span "Meta Ads" at bounding box center [75, 513] width 47 height 13
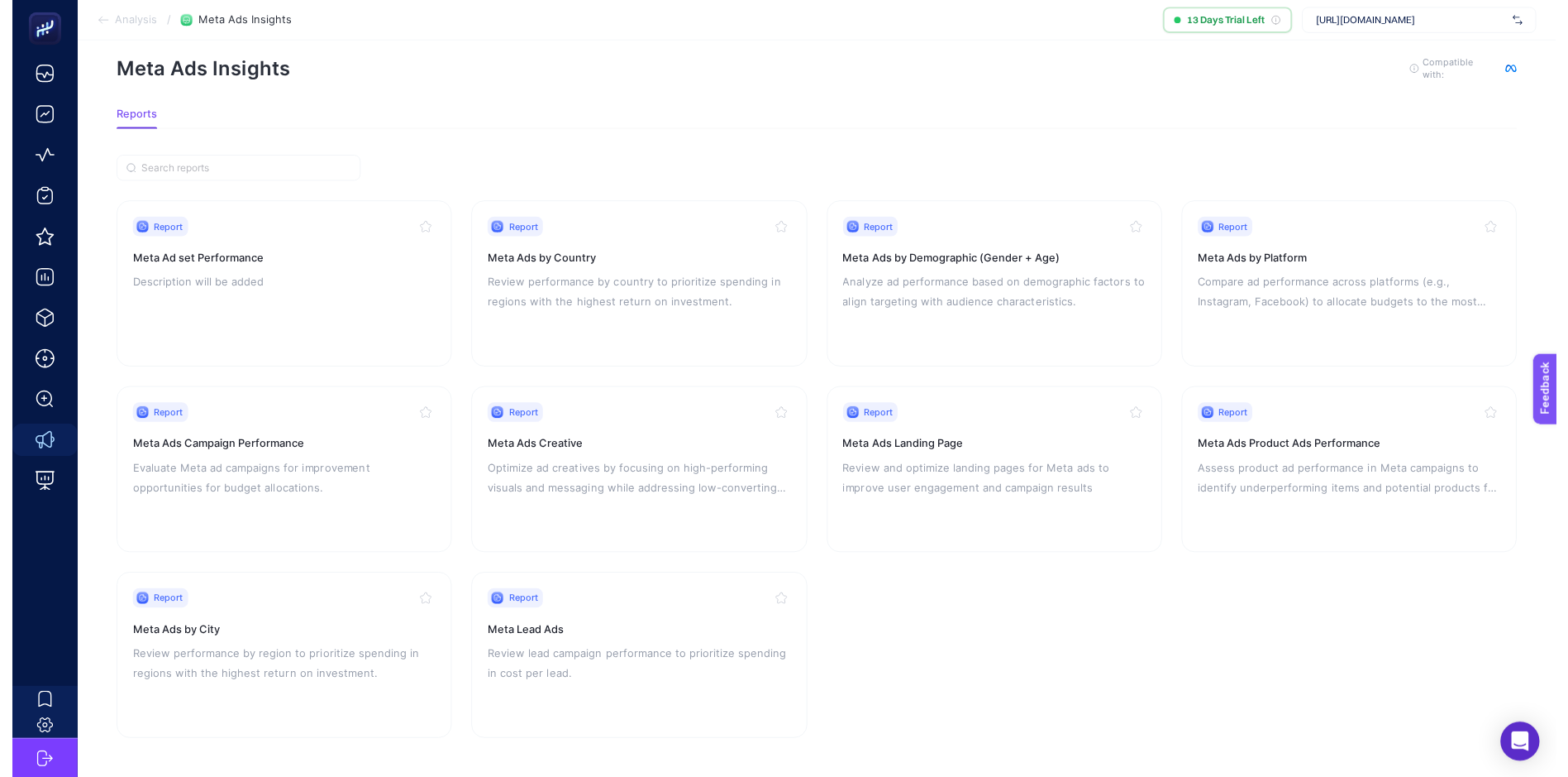
scroll to position [34, 0]
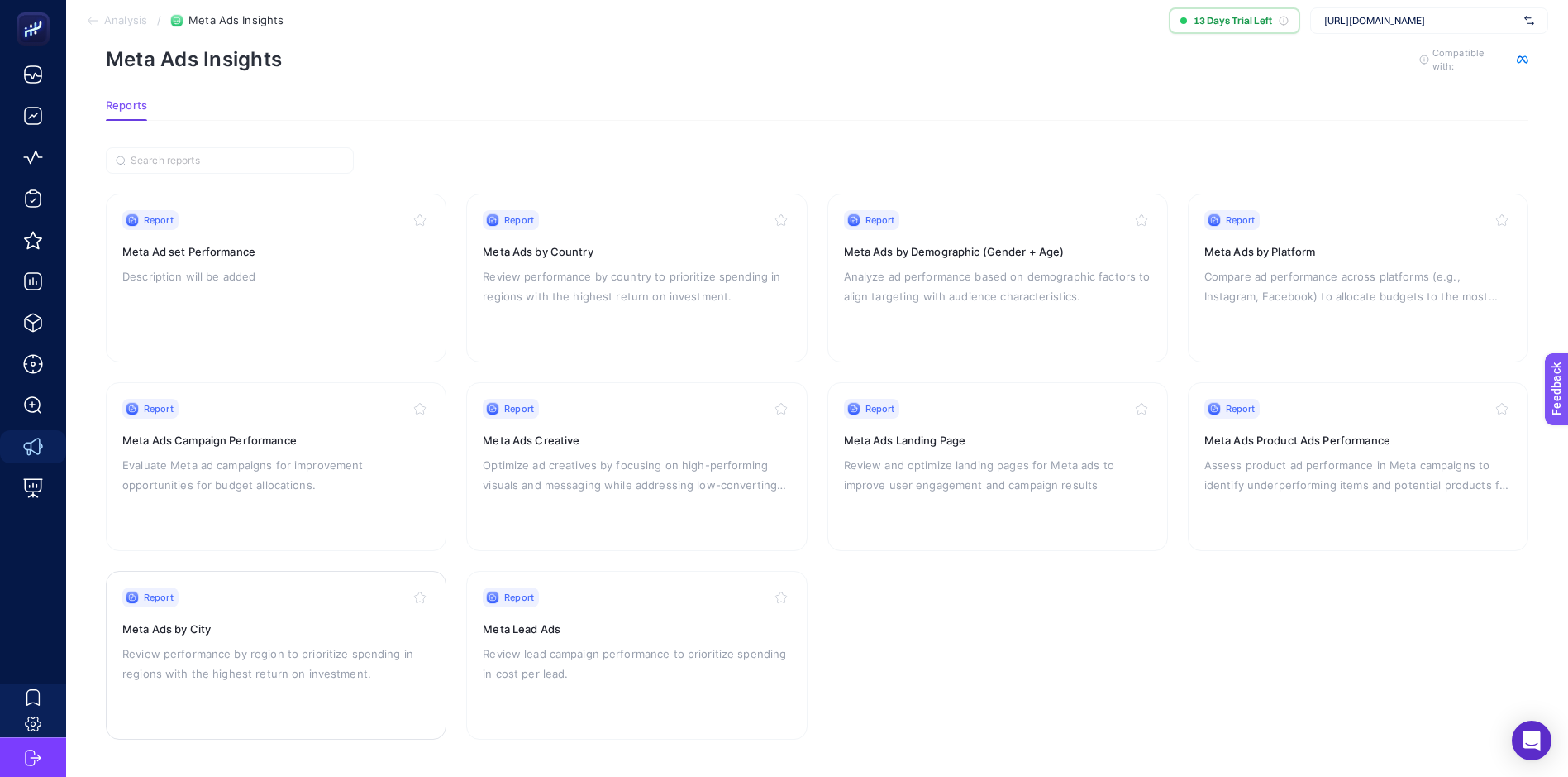
click at [255, 640] on div "Report Meta Ads by City Review performance by region to prioritize spending in …" at bounding box center [276, 655] width 307 height 136
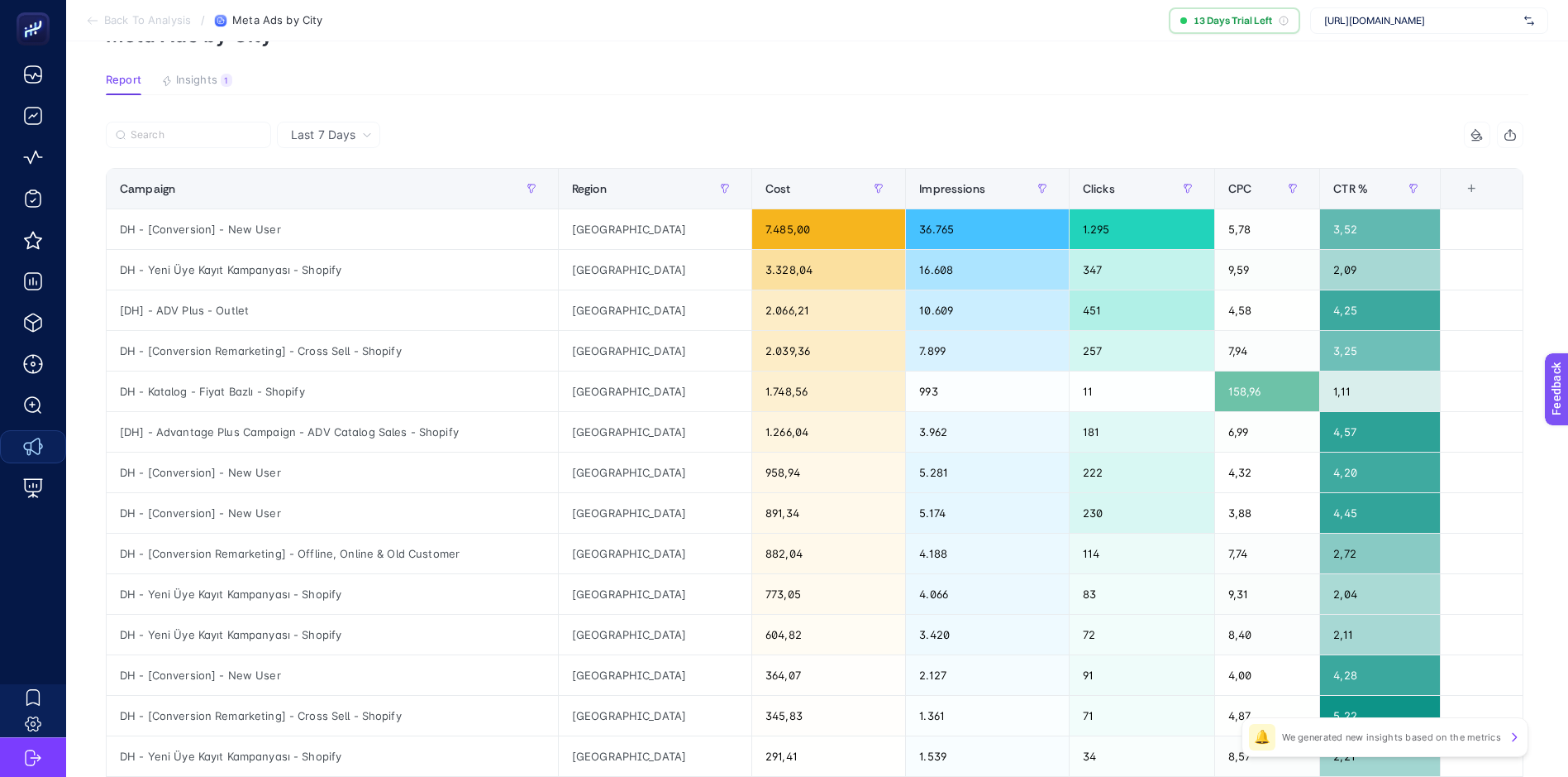
scroll to position [83, 0]
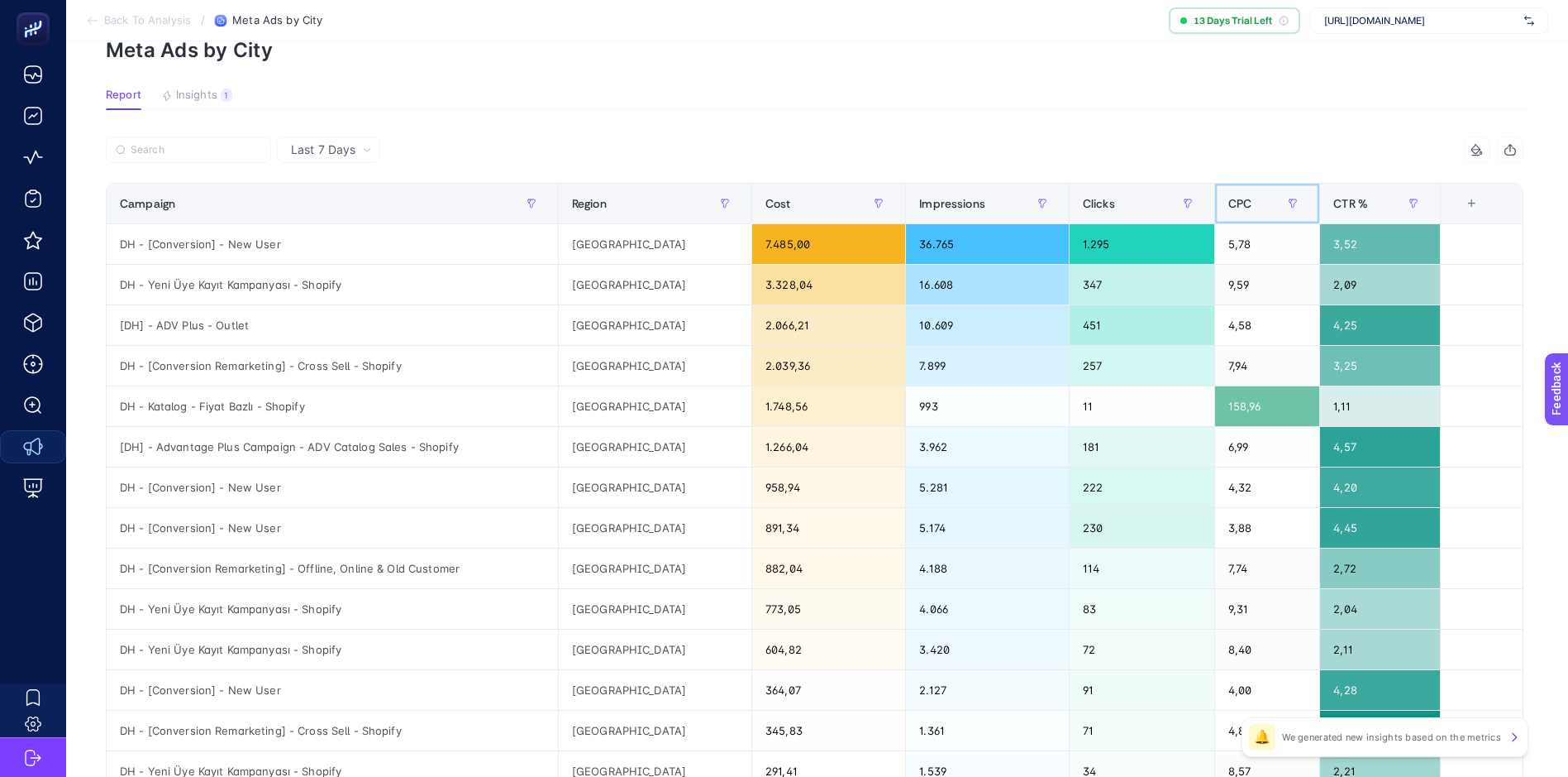
click at [1249, 201] on span "CPC" at bounding box center [1240, 203] width 23 height 13
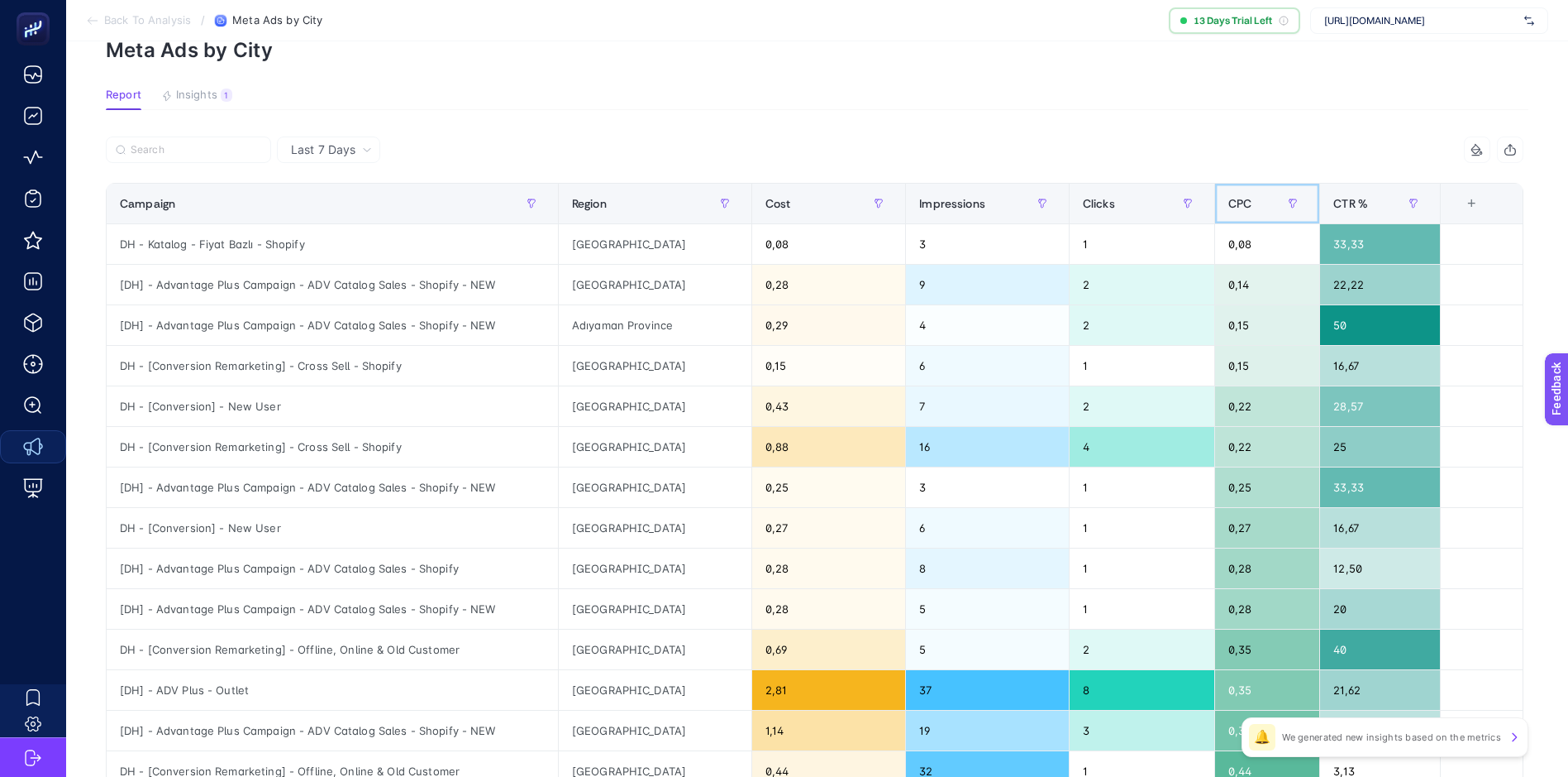
click at [1260, 201] on div "CPC" at bounding box center [1267, 203] width 78 height 27
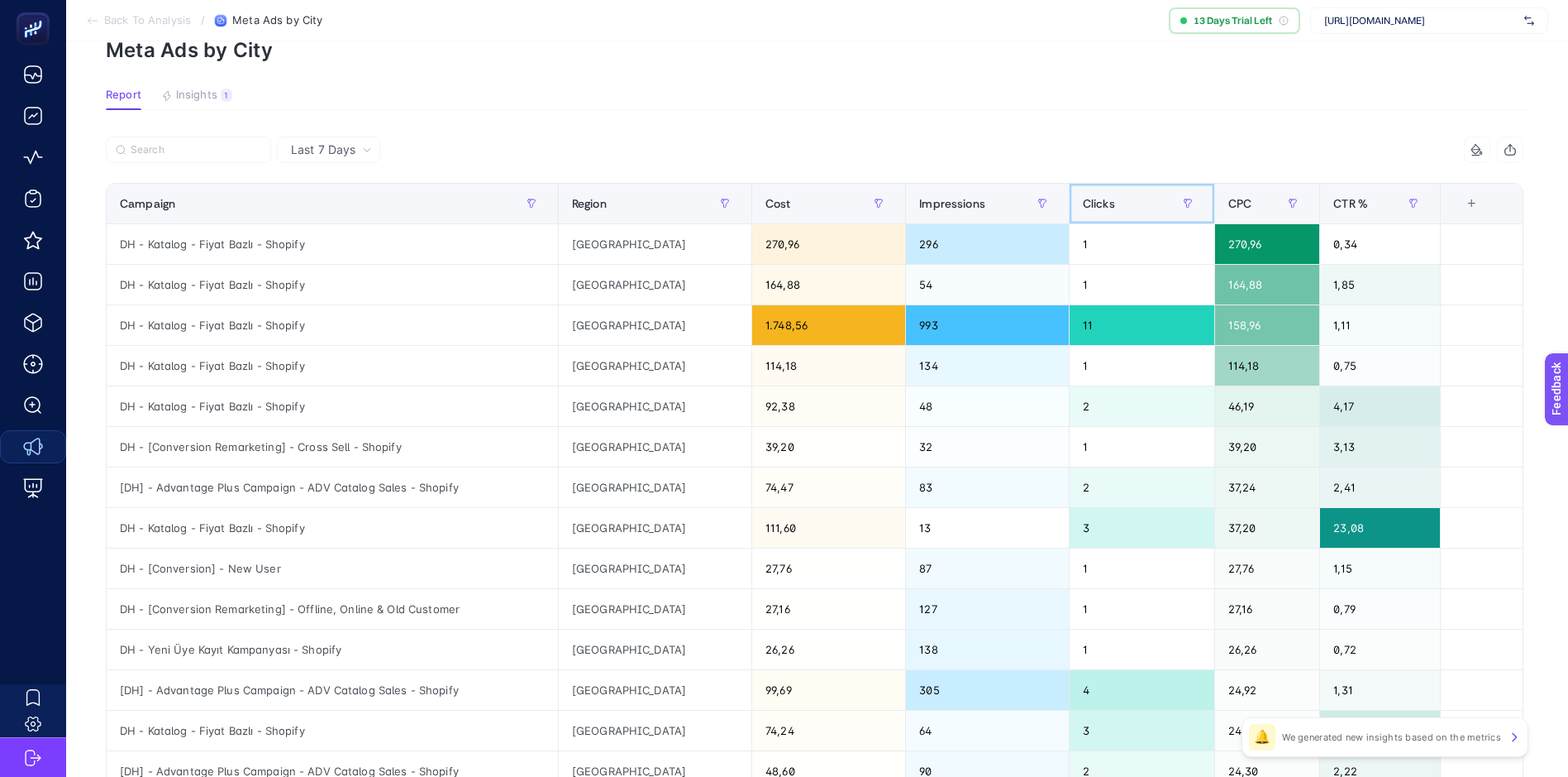
click at [1134, 201] on div "Clicks" at bounding box center [1142, 203] width 118 height 27
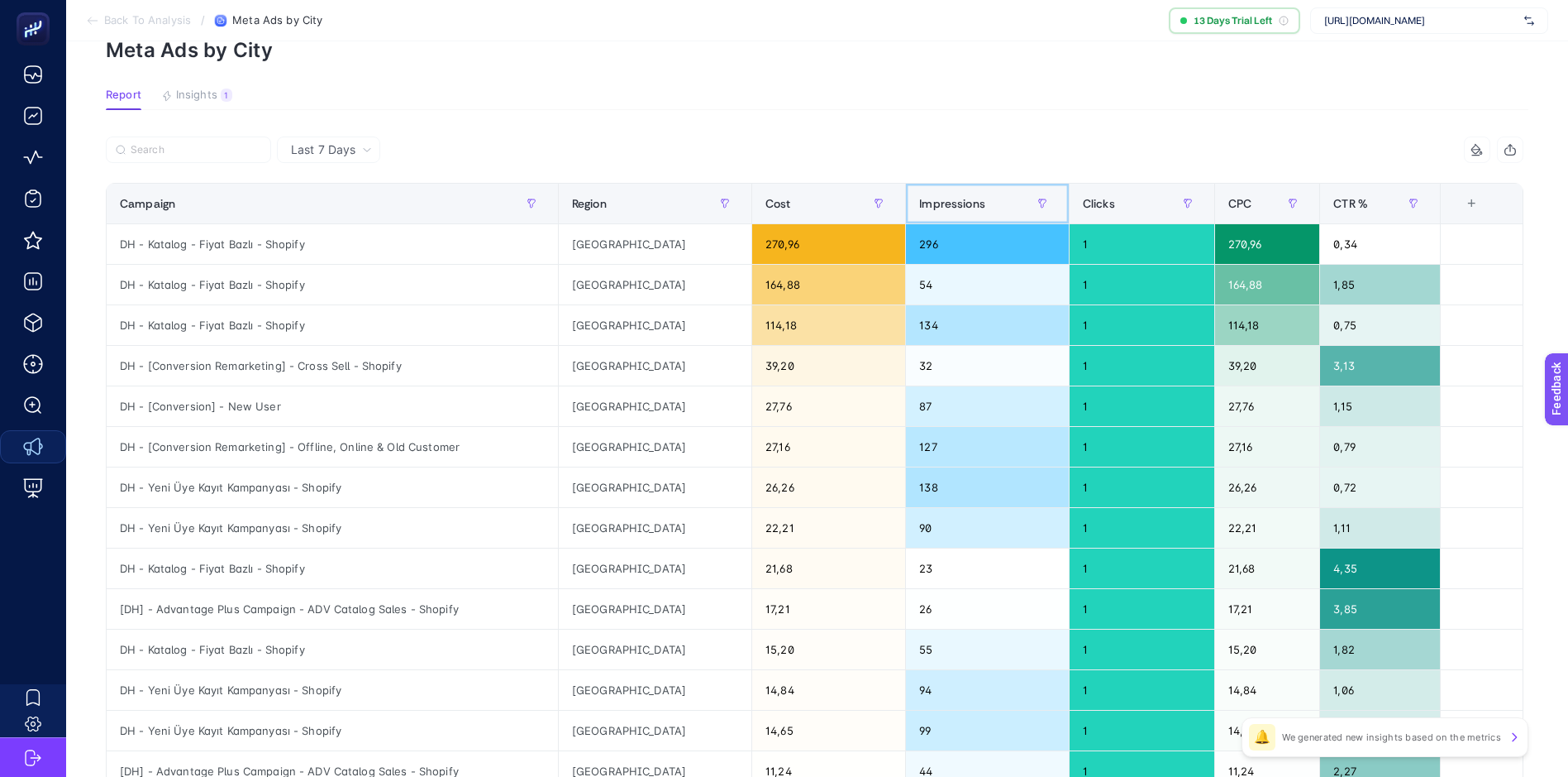
click at [986, 198] on span "Impressions" at bounding box center [951, 203] width 66 height 13
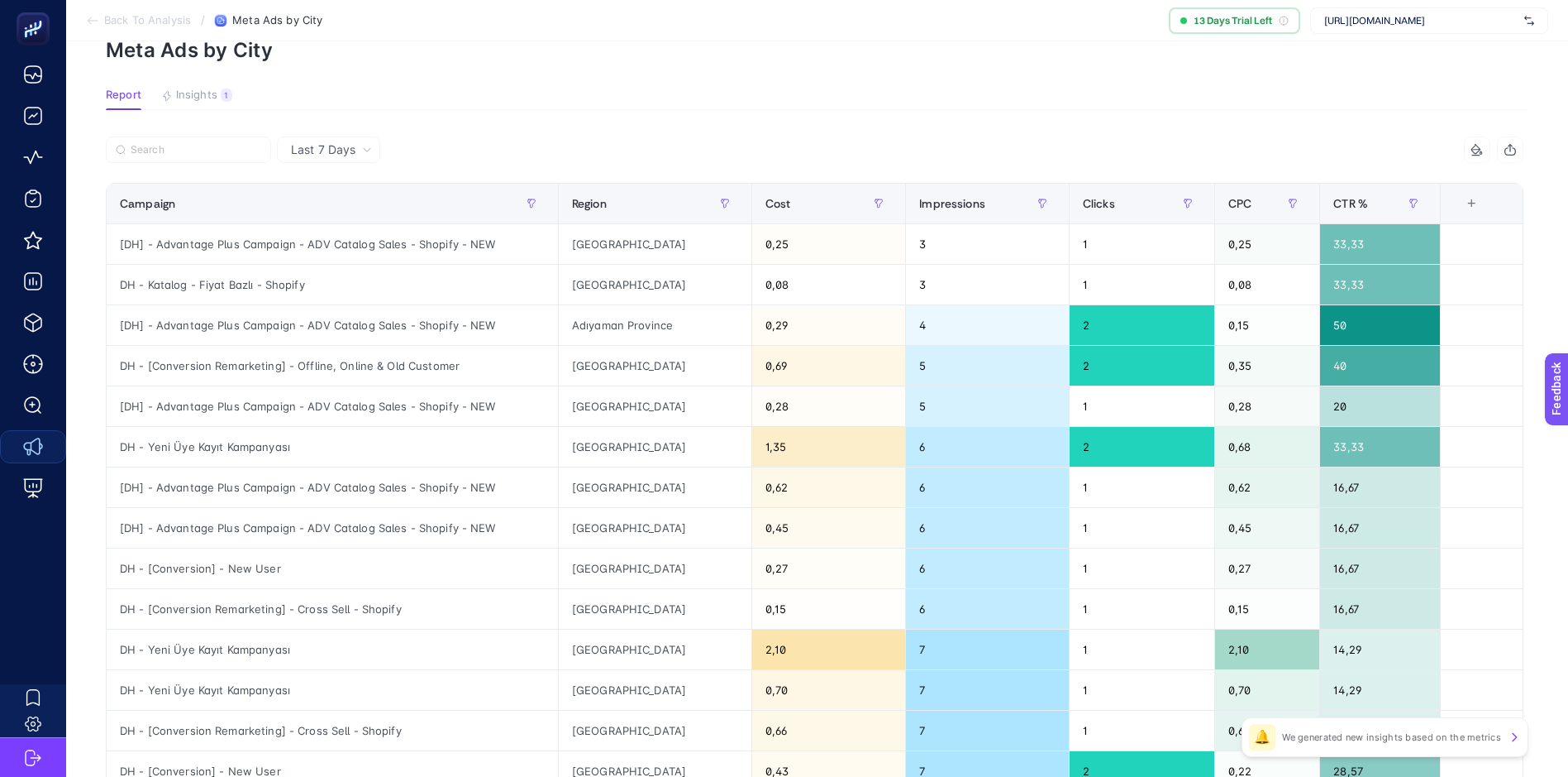
click at [1475, 202] on div "+" at bounding box center [1472, 203] width 31 height 13
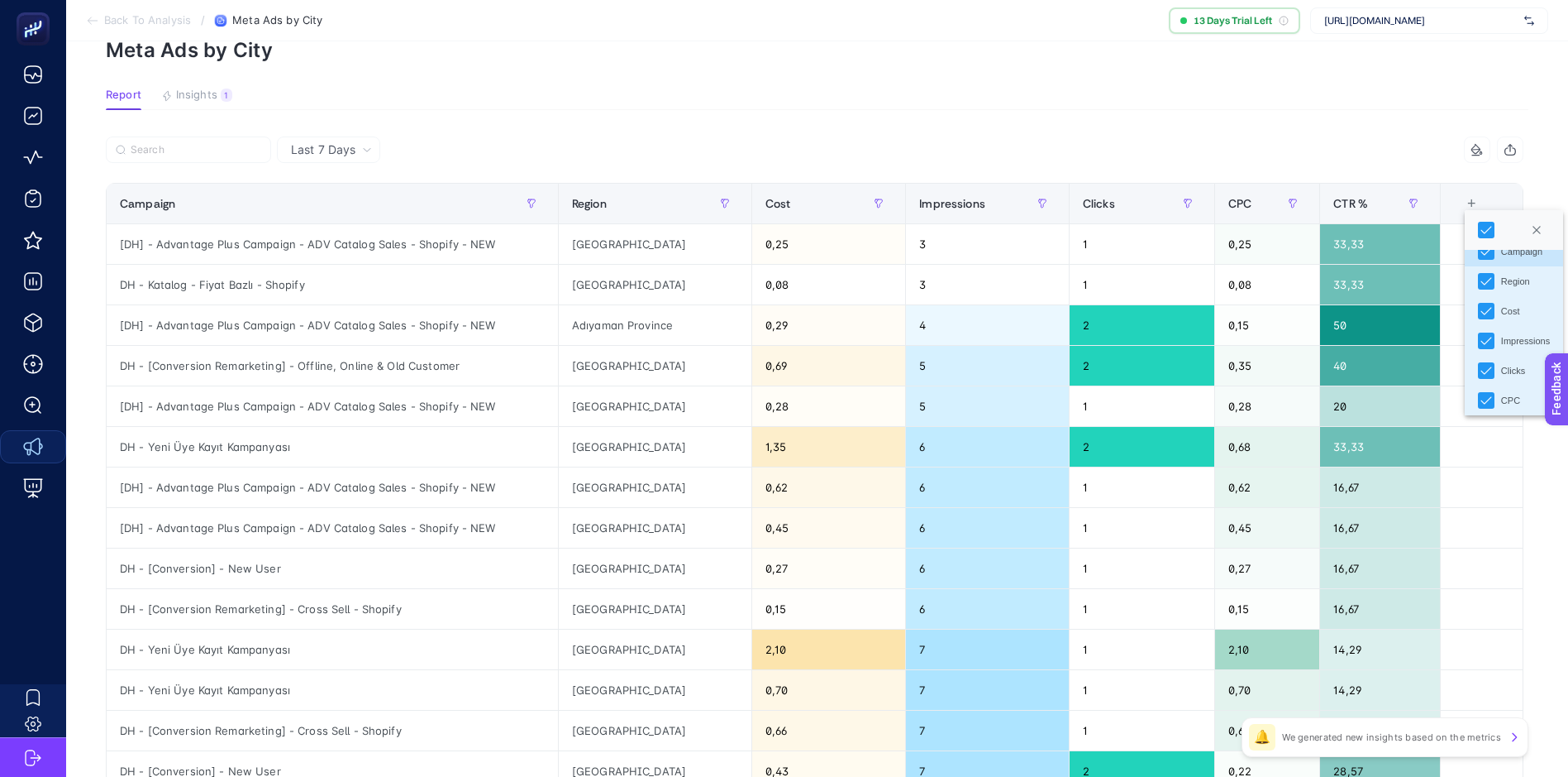
scroll to position [0, 0]
click at [1117, 130] on article "Add to favorites false Notify me Share Create project Meta Ads by City Report I…" at bounding box center [817, 605] width 1502 height 1292
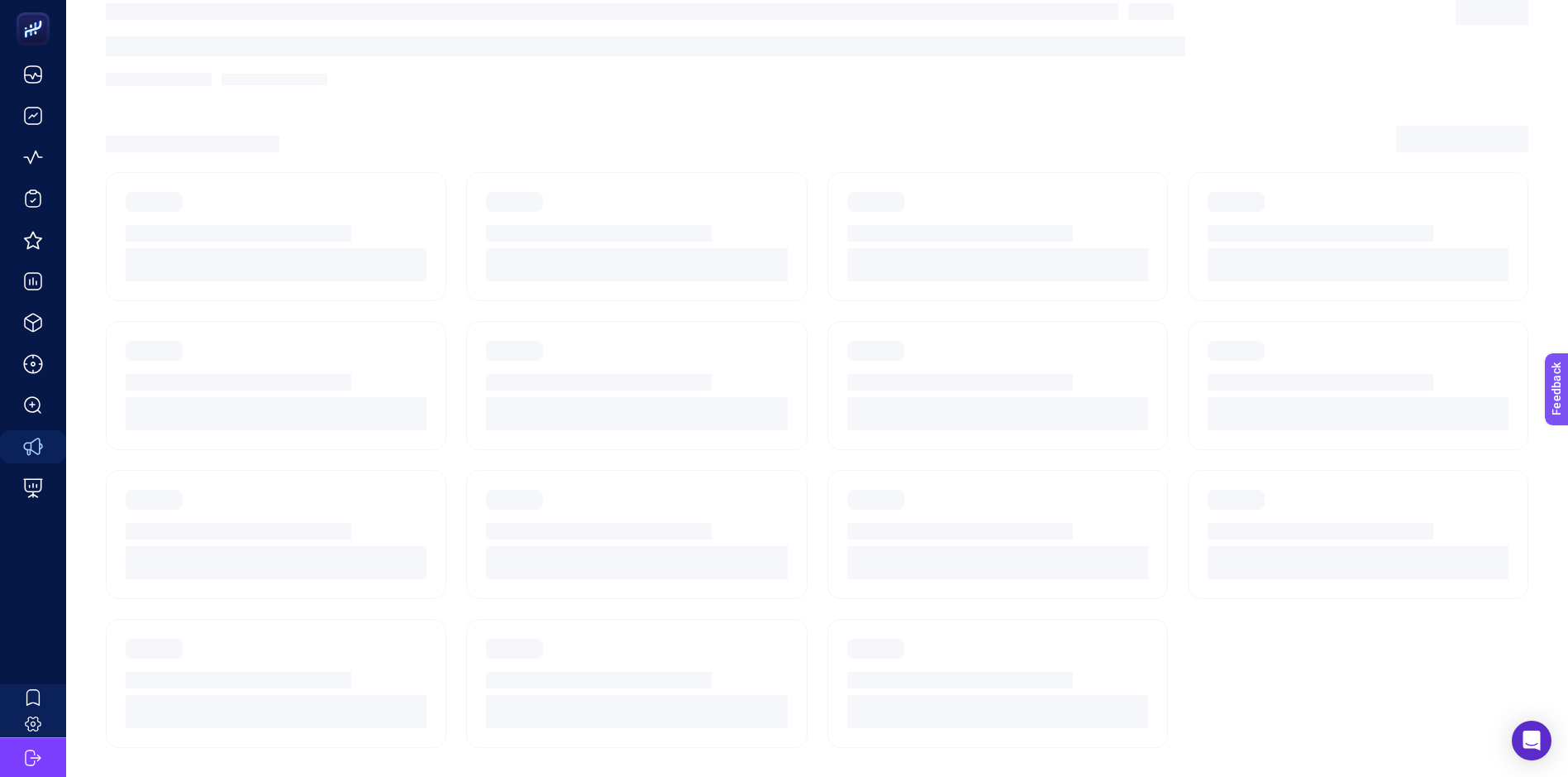
scroll to position [34, 0]
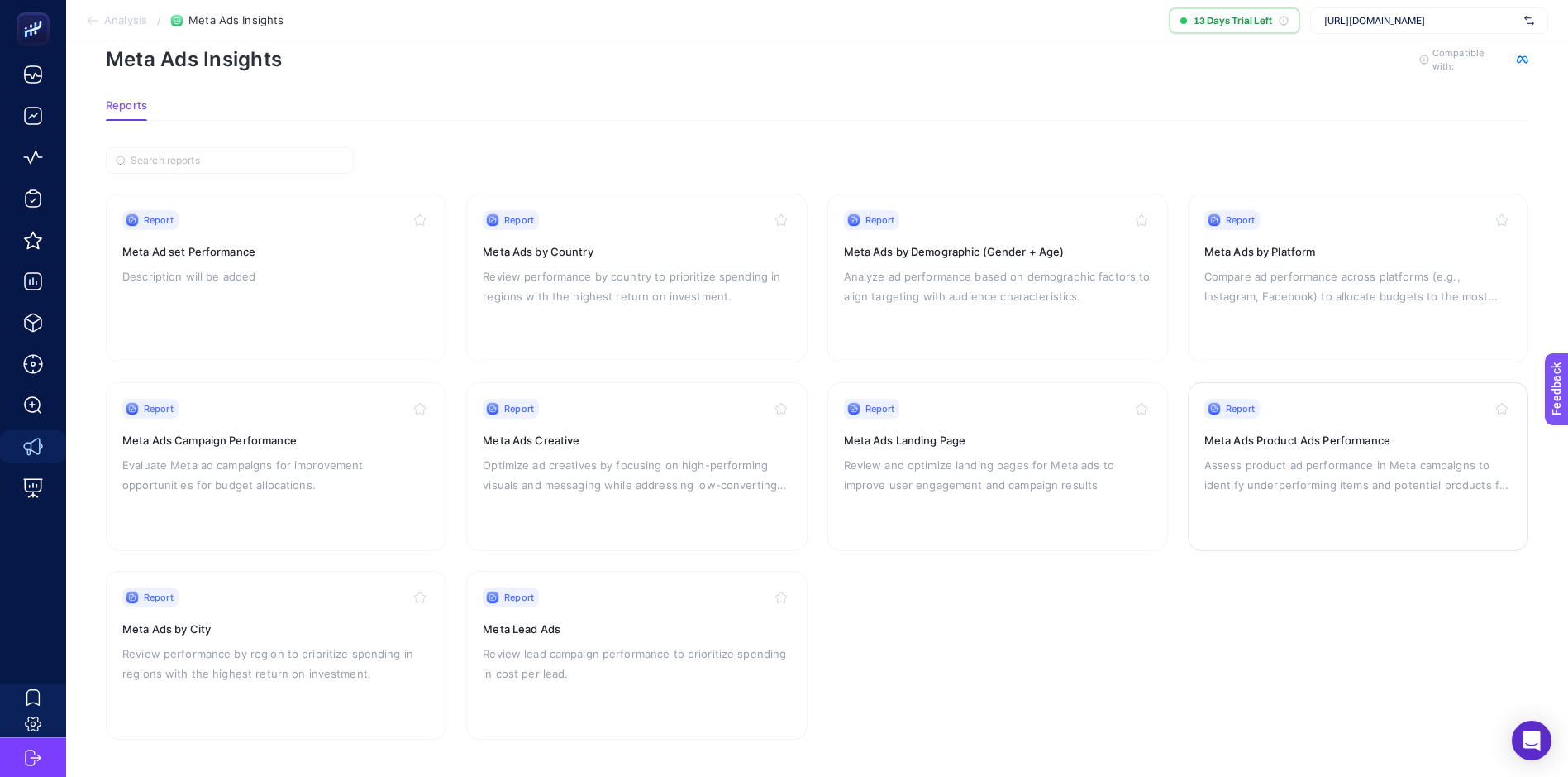
click at [1319, 446] on h3 "Meta Ads Product Ads Performance" at bounding box center [1358, 439] width 307 height 16
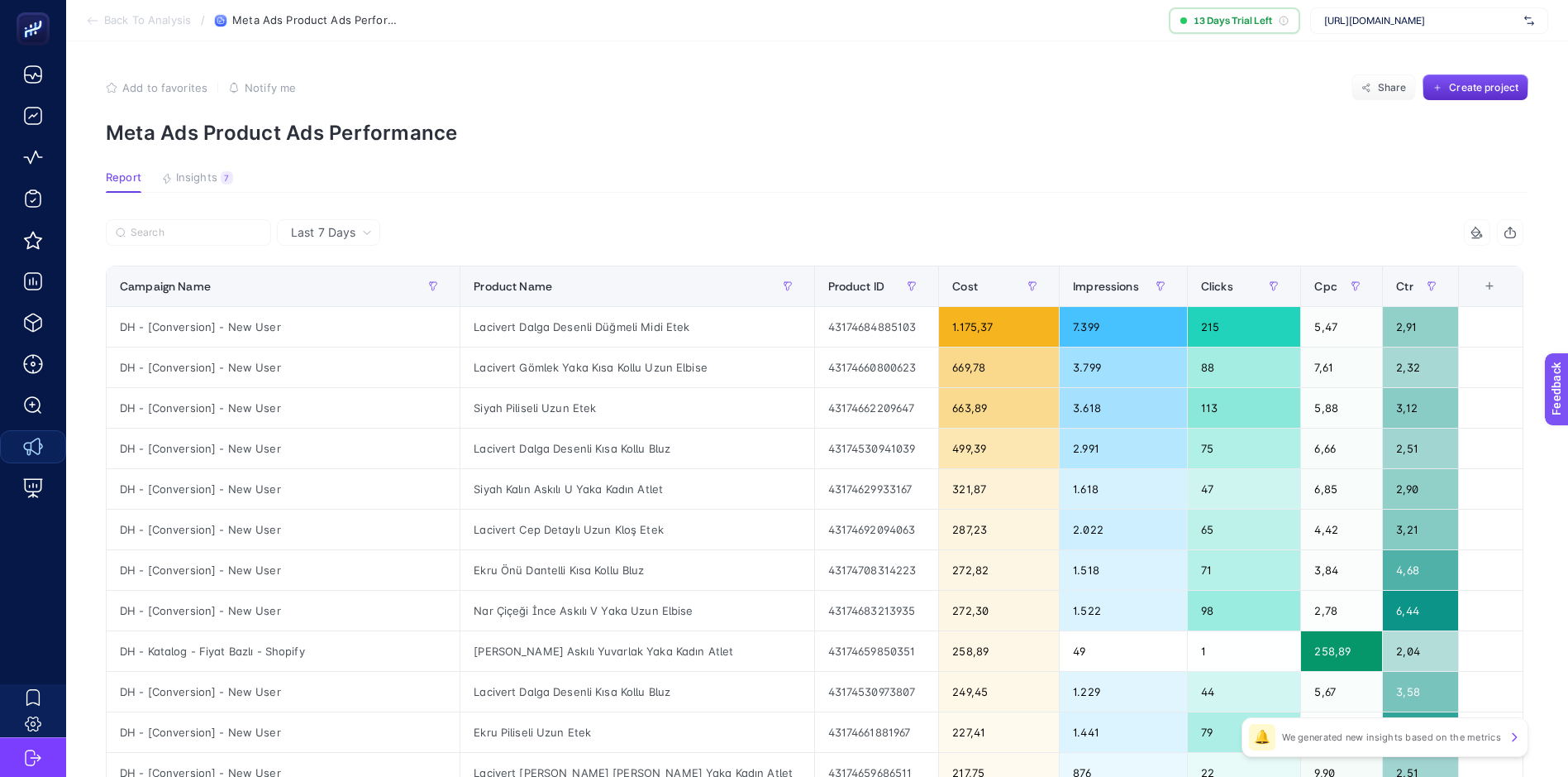
click at [314, 228] on span "Last 7 Days" at bounding box center [324, 232] width 65 height 16
click at [470, 205] on article "Add to favorites false Notify me Share Create project Meta Ads Product Ads Perf…" at bounding box center [817, 687] width 1502 height 1292
click at [223, 174] on div "7" at bounding box center [226, 178] width 12 height 13
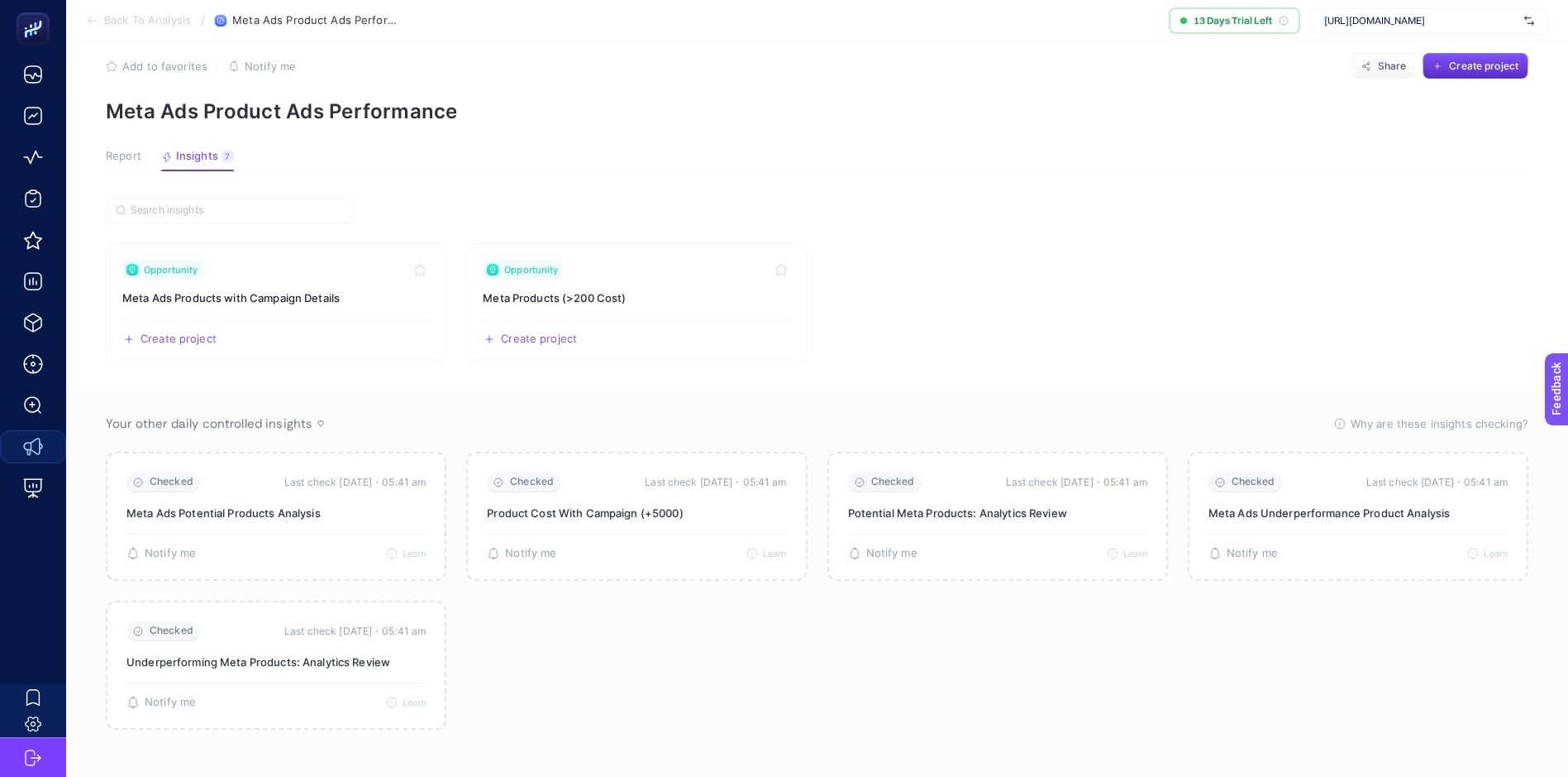
scroll to position [28, 0]
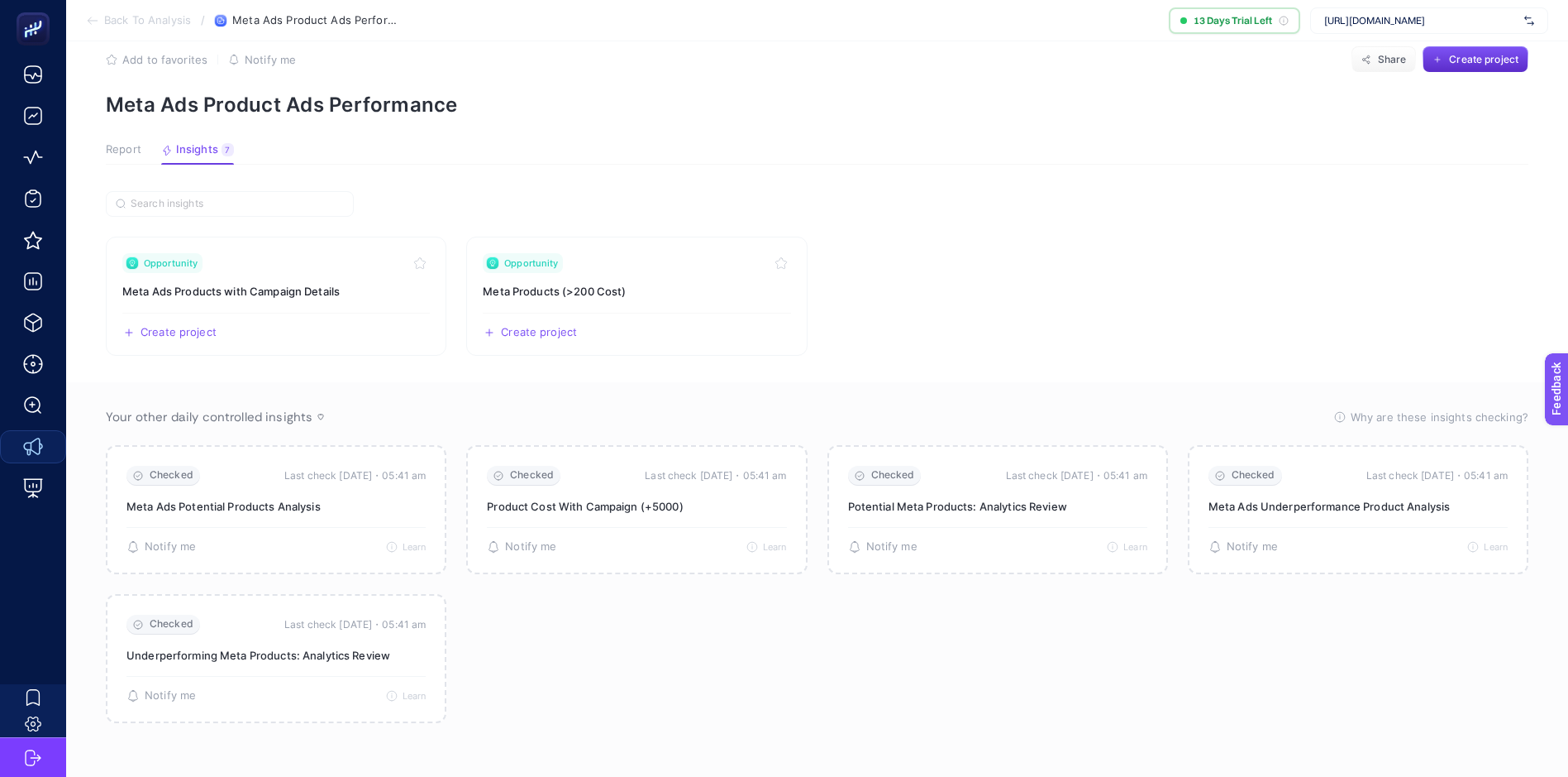
click at [115, 150] on span "Report" at bounding box center [123, 150] width 35 height 13
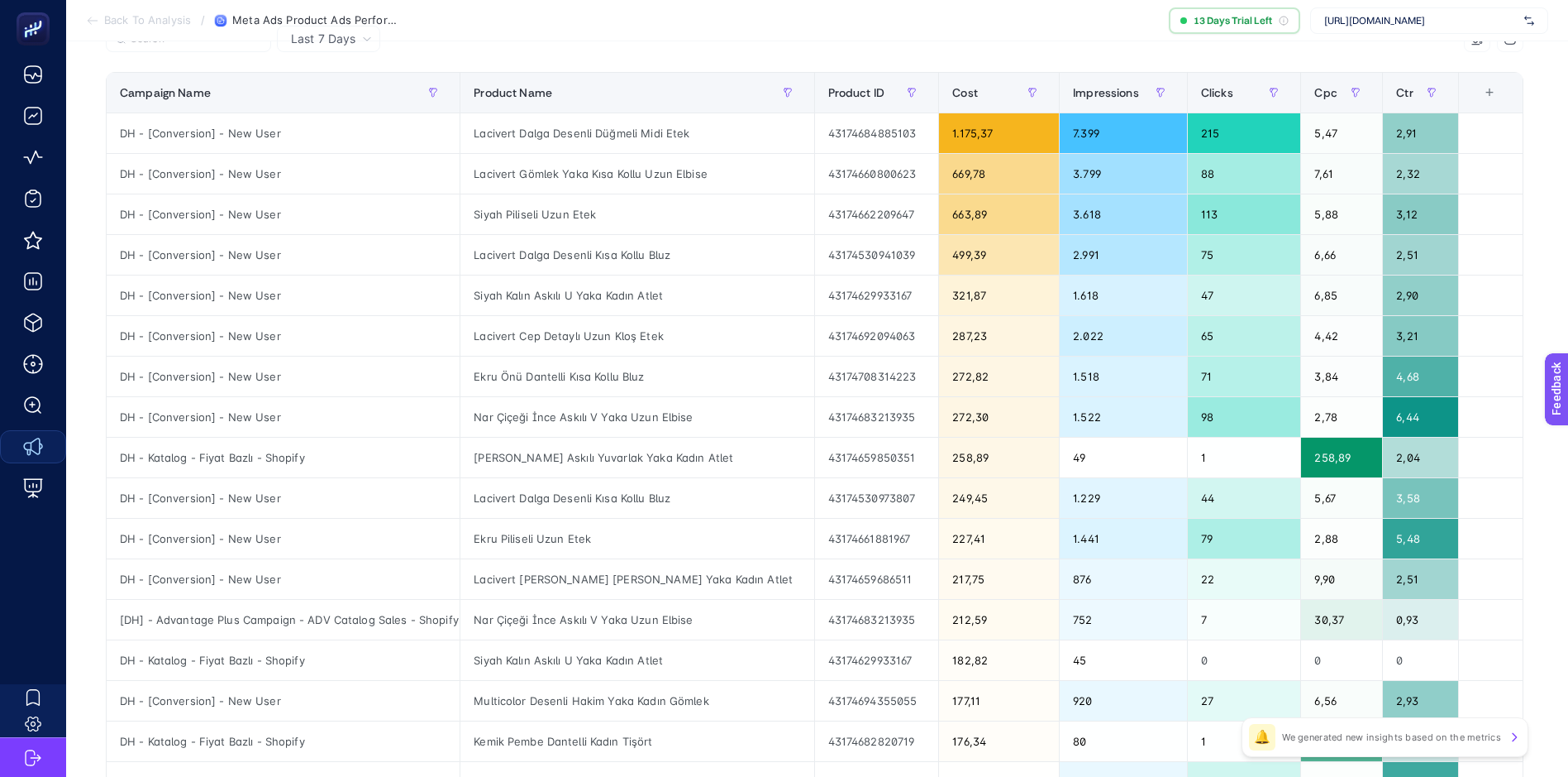
scroll to position [111, 0]
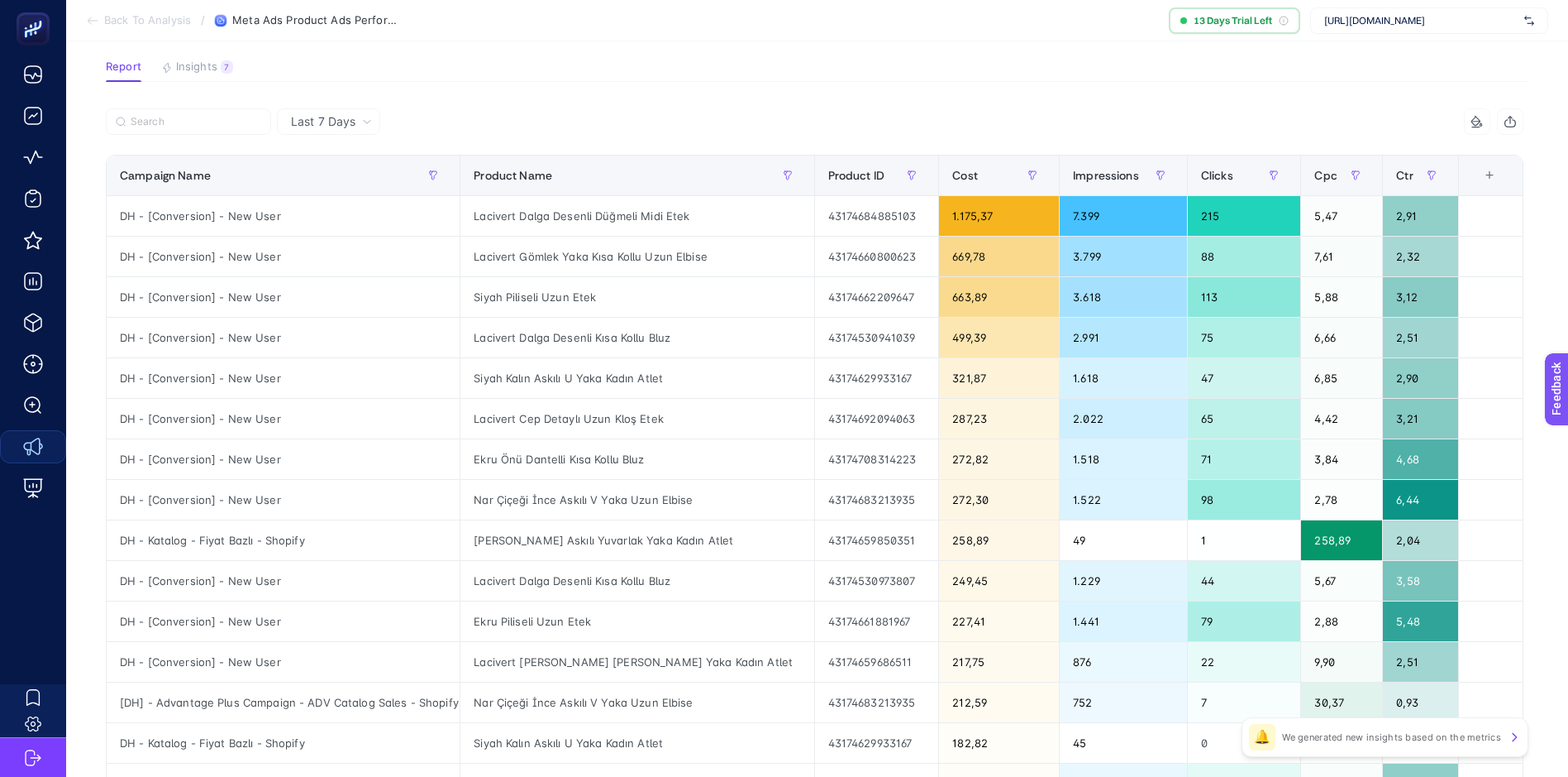
click at [1511, 122] on icon "button" at bounding box center [1511, 119] width 0 height 7
click at [584, 89] on article "Add to favorites false Notify me Share Create project Meta Ads Product Ads Perf…" at bounding box center [817, 577] width 1502 height 1292
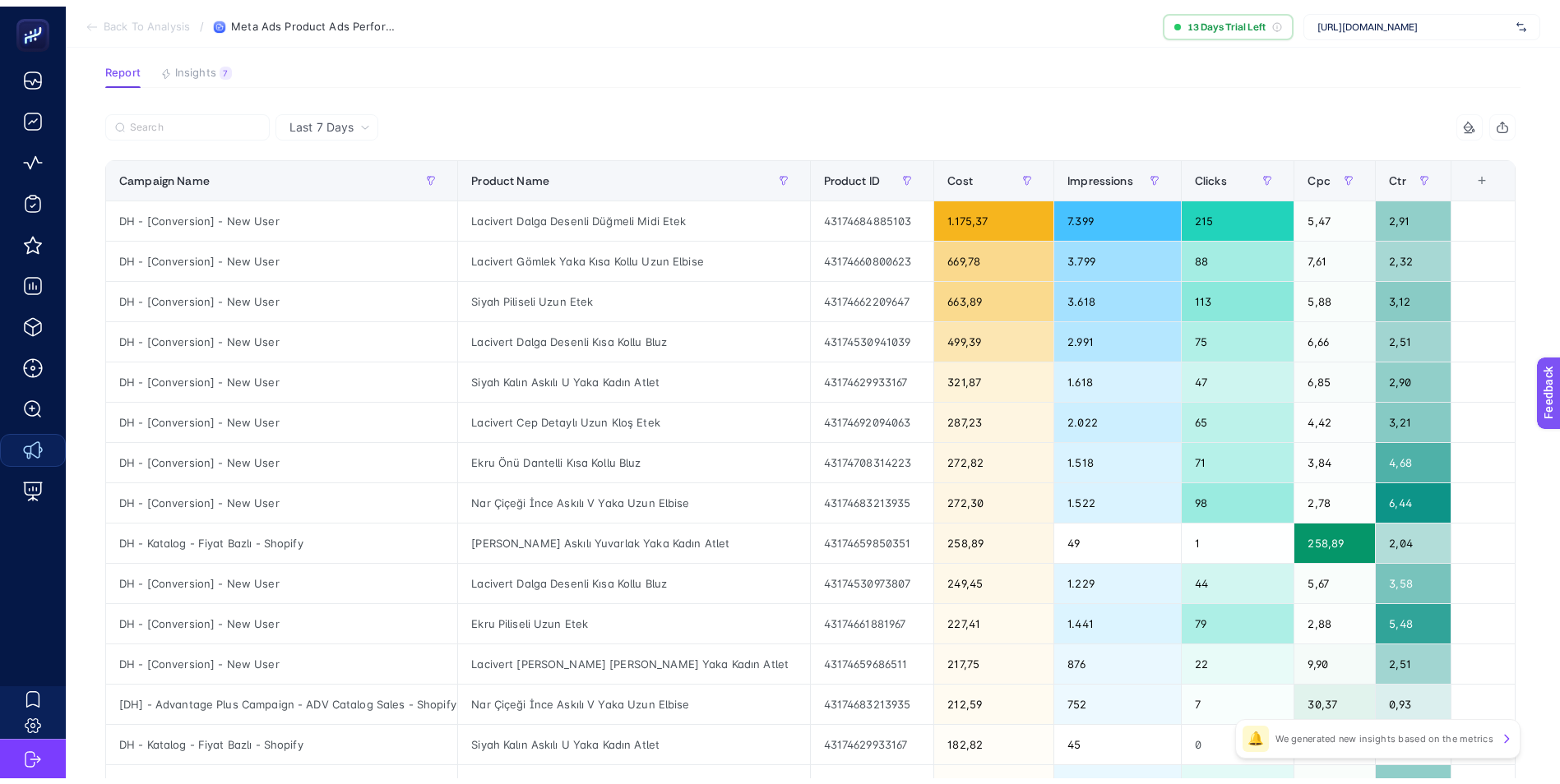
scroll to position [0, 0]
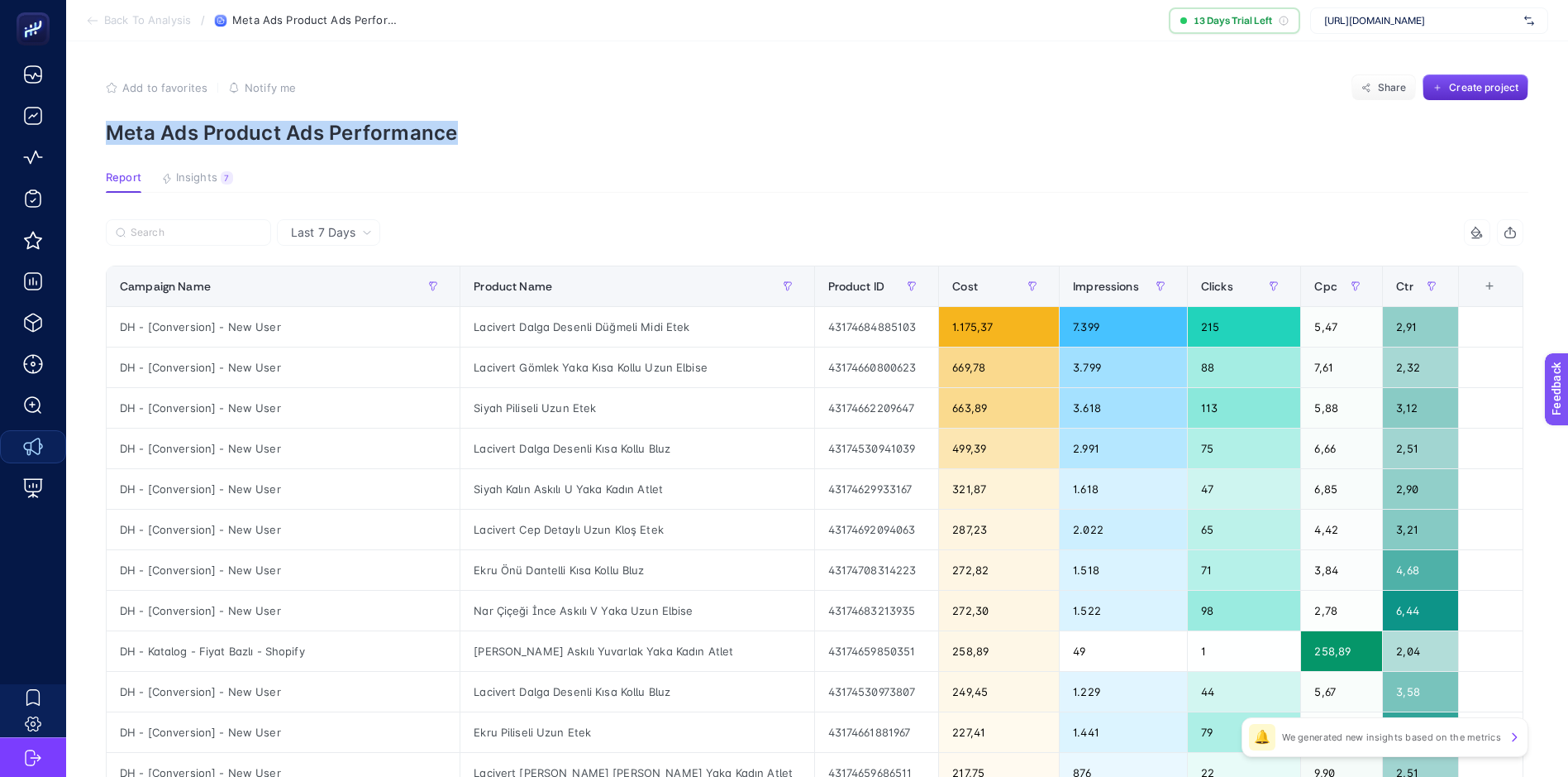
drag, startPoint x: 441, startPoint y: 130, endPoint x: 93, endPoint y: 136, distance: 348.1
click at [93, 136] on article "Add to favorites false Notify me Share Create project Meta Ads Product Ads Perf…" at bounding box center [817, 687] width 1502 height 1292
copy p "Meta Ads Product Ads Performance"
click at [596, 127] on p "Meta Ads Product Ads Performance" at bounding box center [817, 132] width 1423 height 24
click at [824, 159] on article "Add to favorites false Notify me Share Create project Meta Ads Product Ads Perf…" at bounding box center [817, 687] width 1502 height 1292
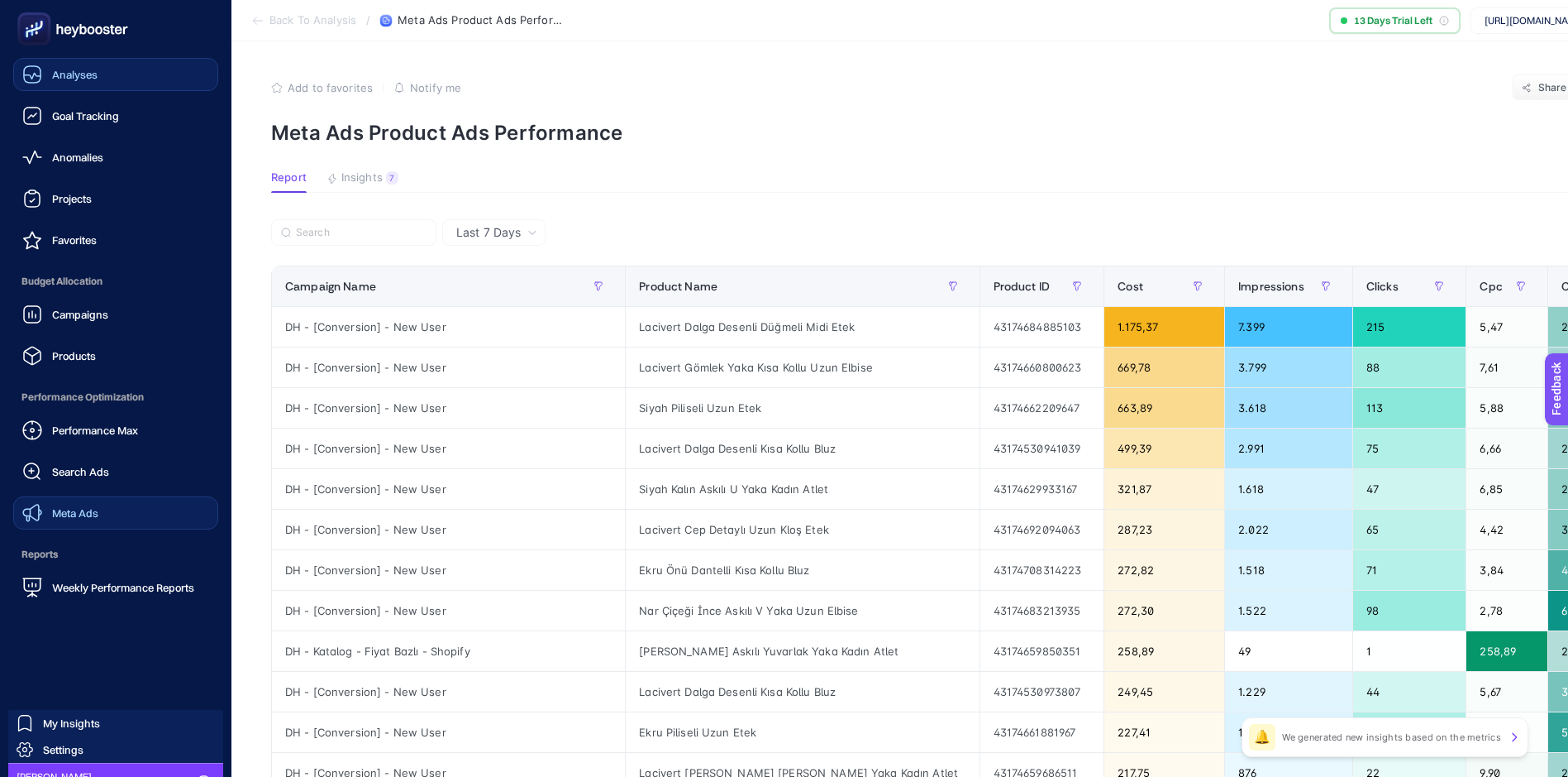
click at [72, 73] on span "Analyses" at bounding box center [75, 74] width 46 height 13
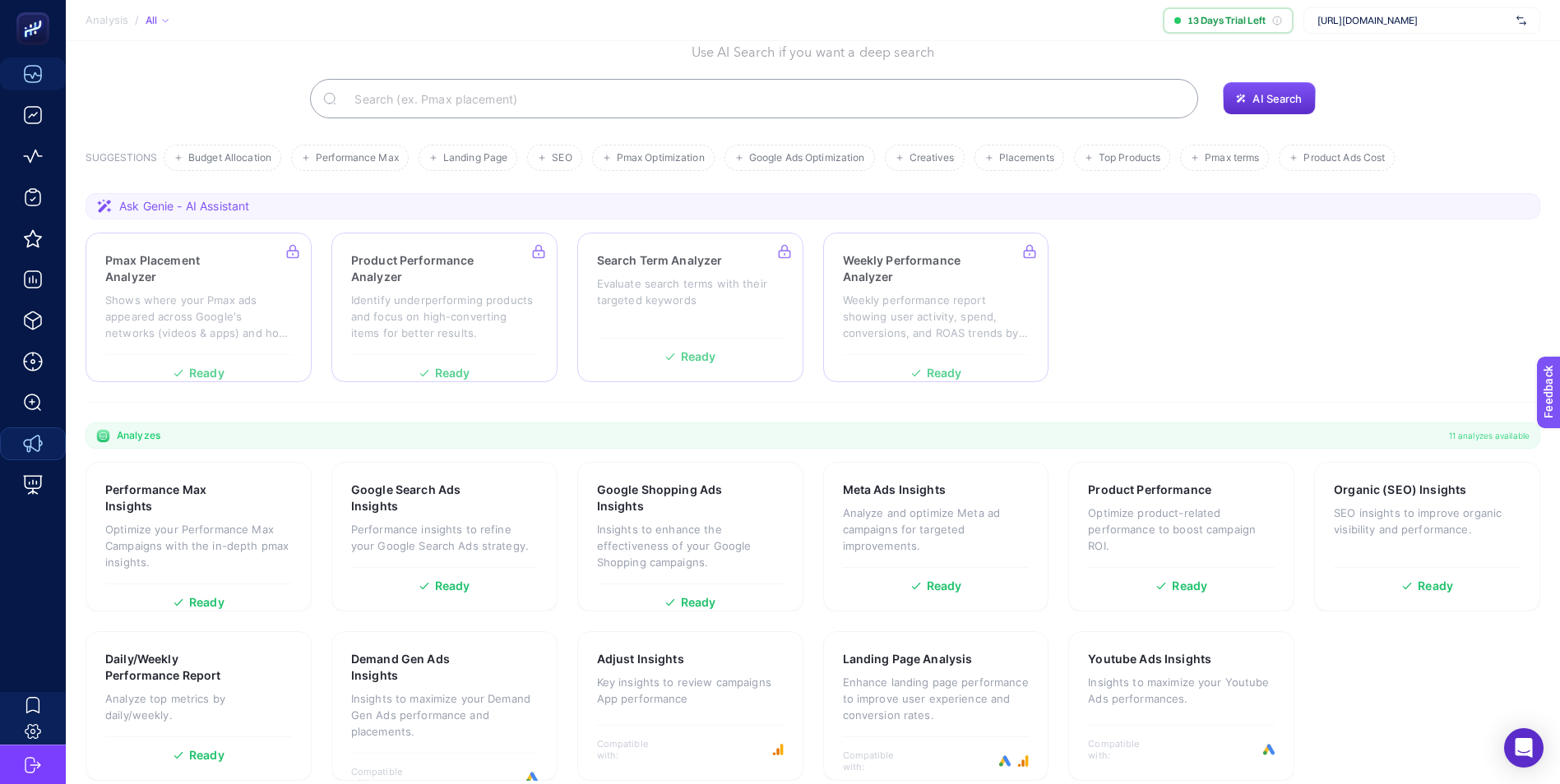
scroll to position [105, 0]
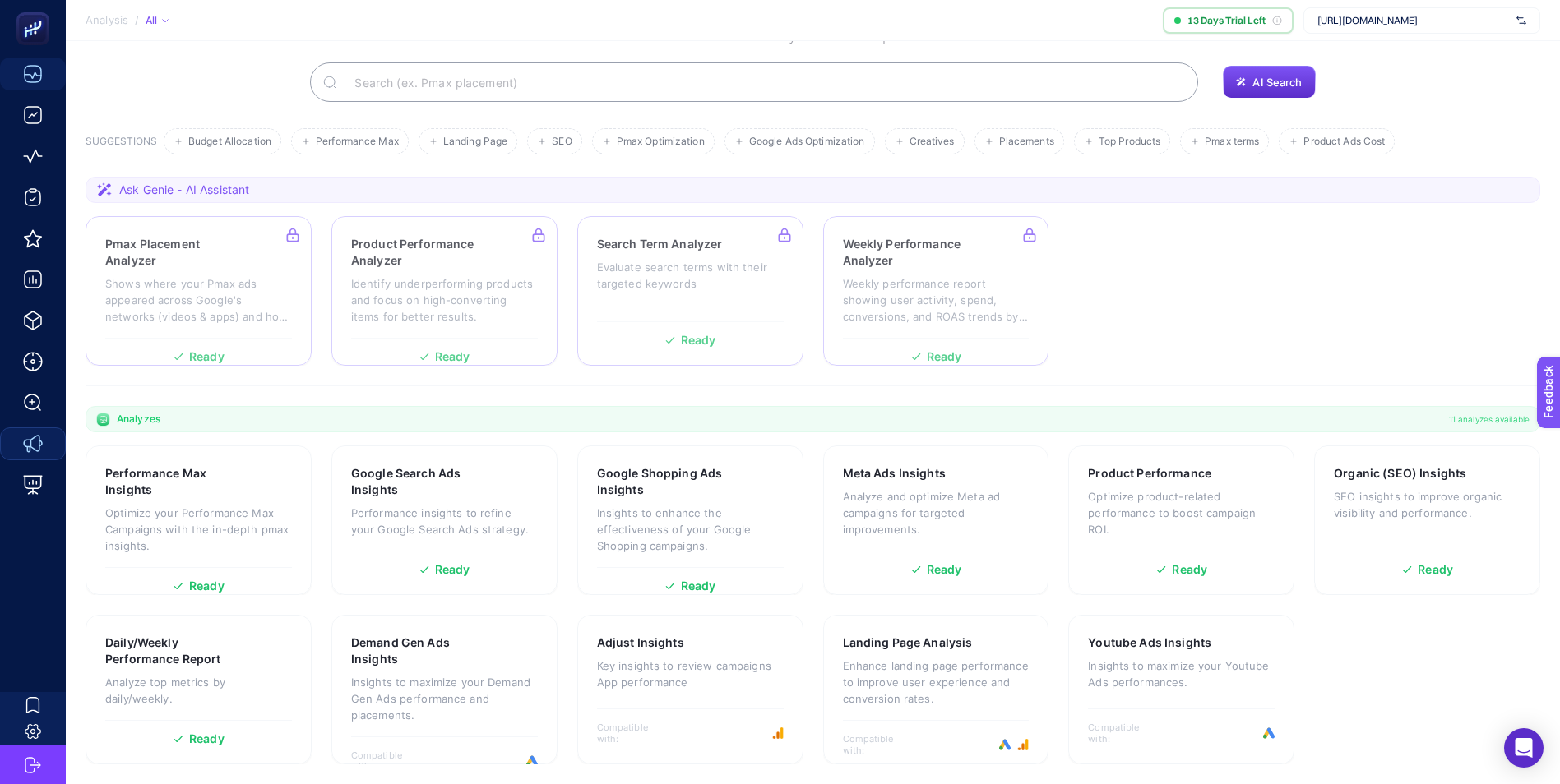
click at [1230, 282] on section "Pmax Placement Analyzer Shows where your Pmax ads appeared across Google's netw…" at bounding box center [813, 291] width 1456 height 150
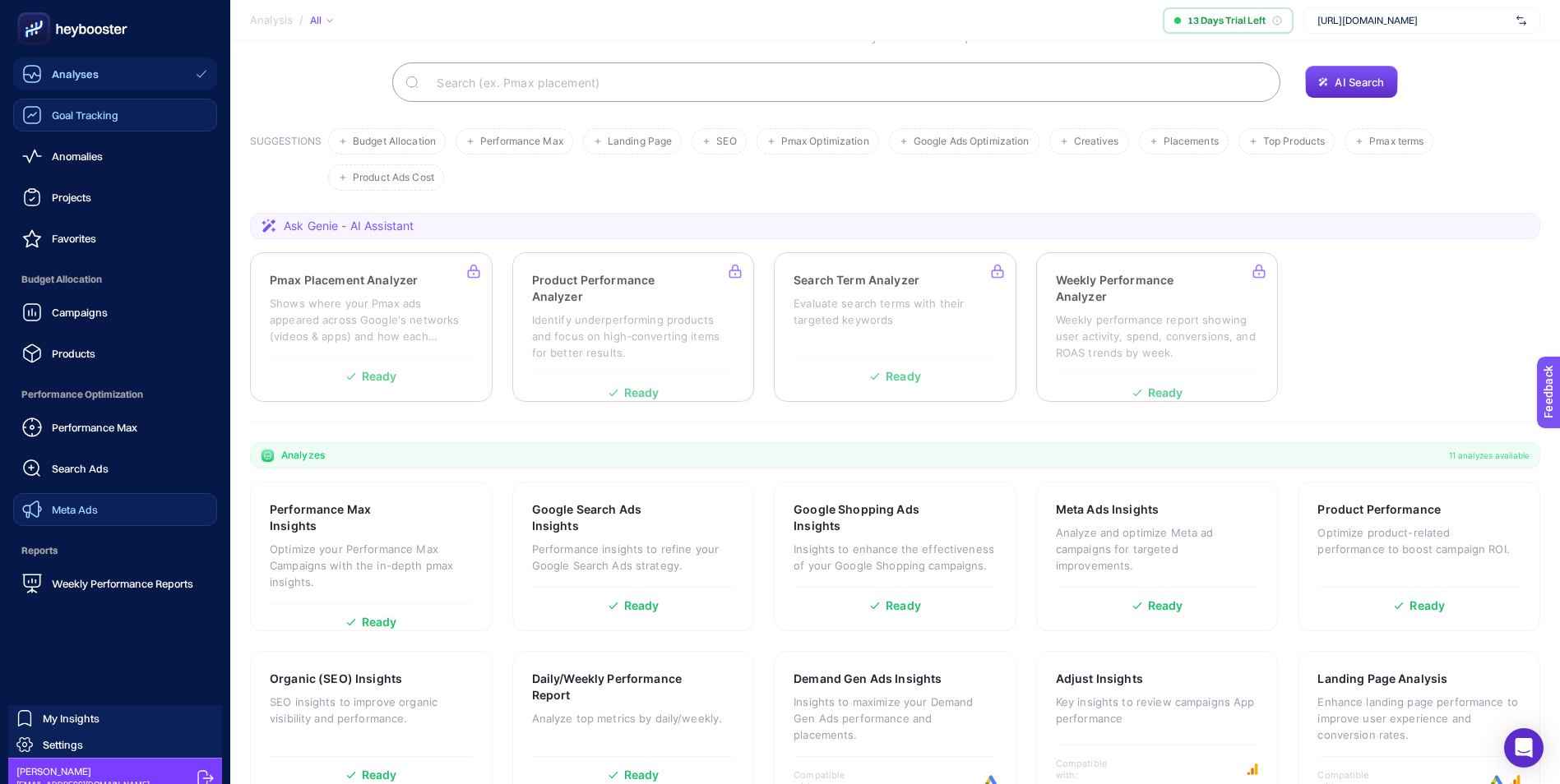
click at [84, 114] on span "Goal Tracking" at bounding box center [85, 115] width 66 height 13
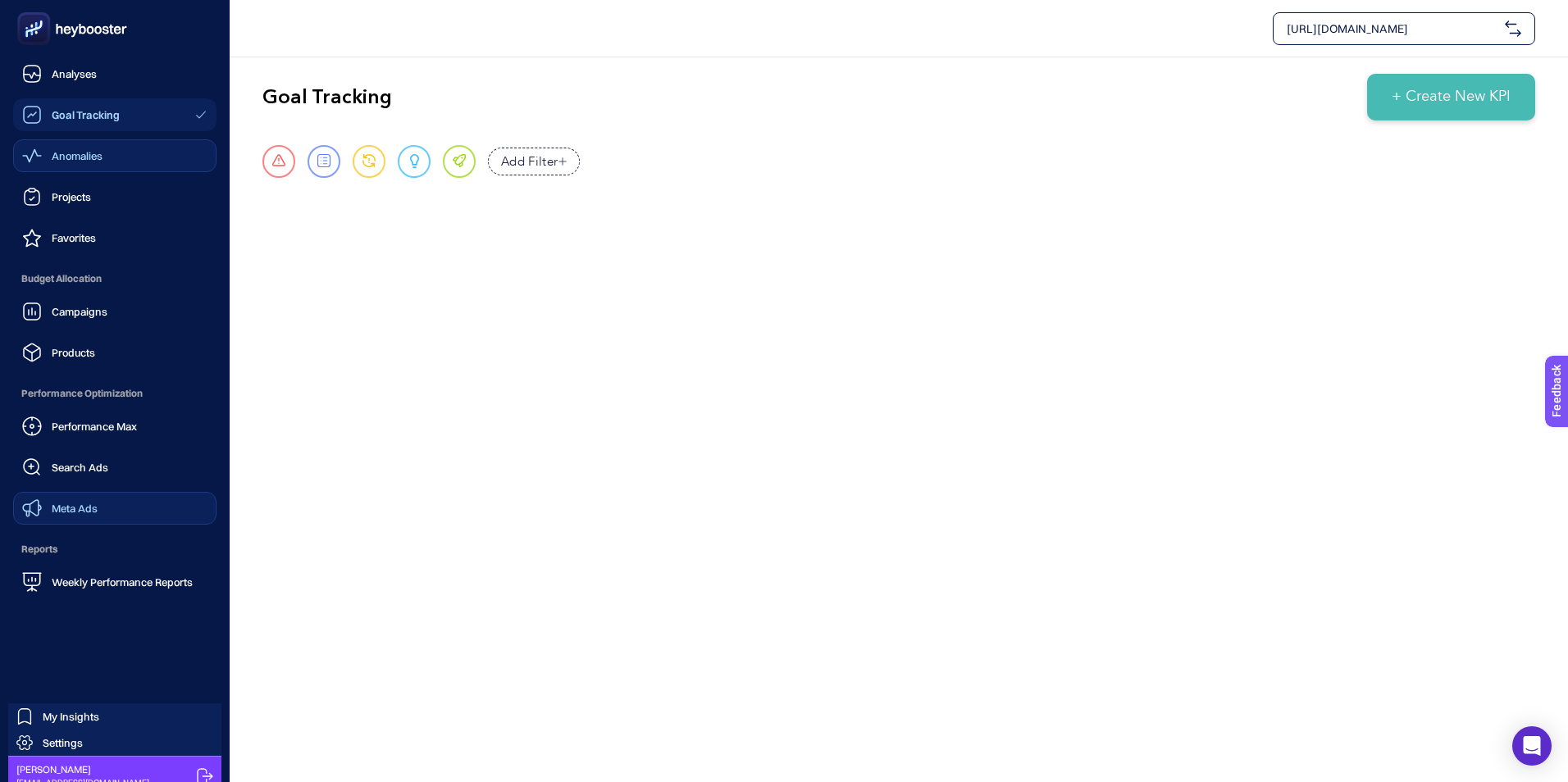
click at [83, 158] on span "Anomalies" at bounding box center [78, 156] width 51 height 13
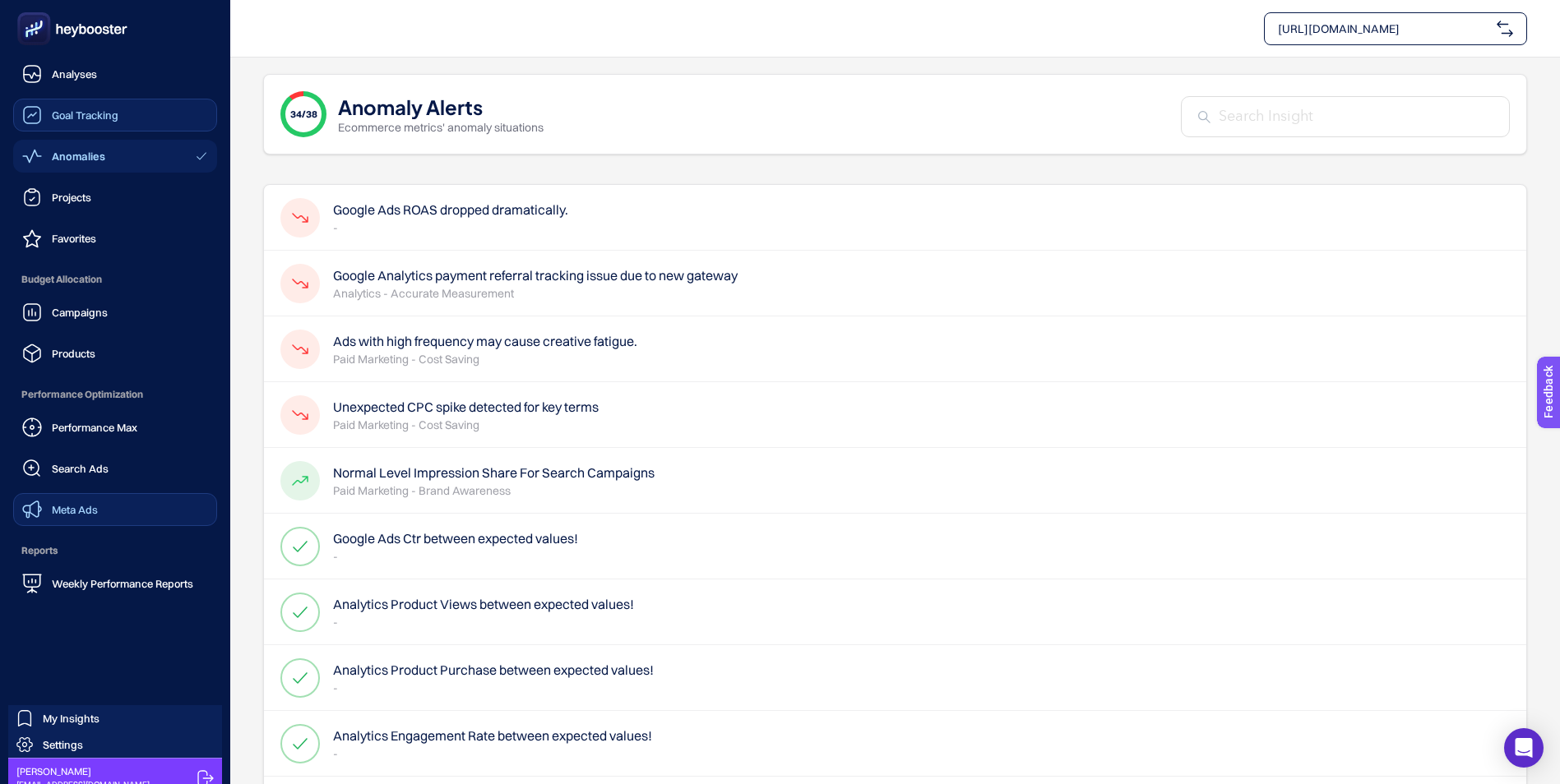
click at [79, 27] on icon at bounding box center [72, 28] width 119 height 33
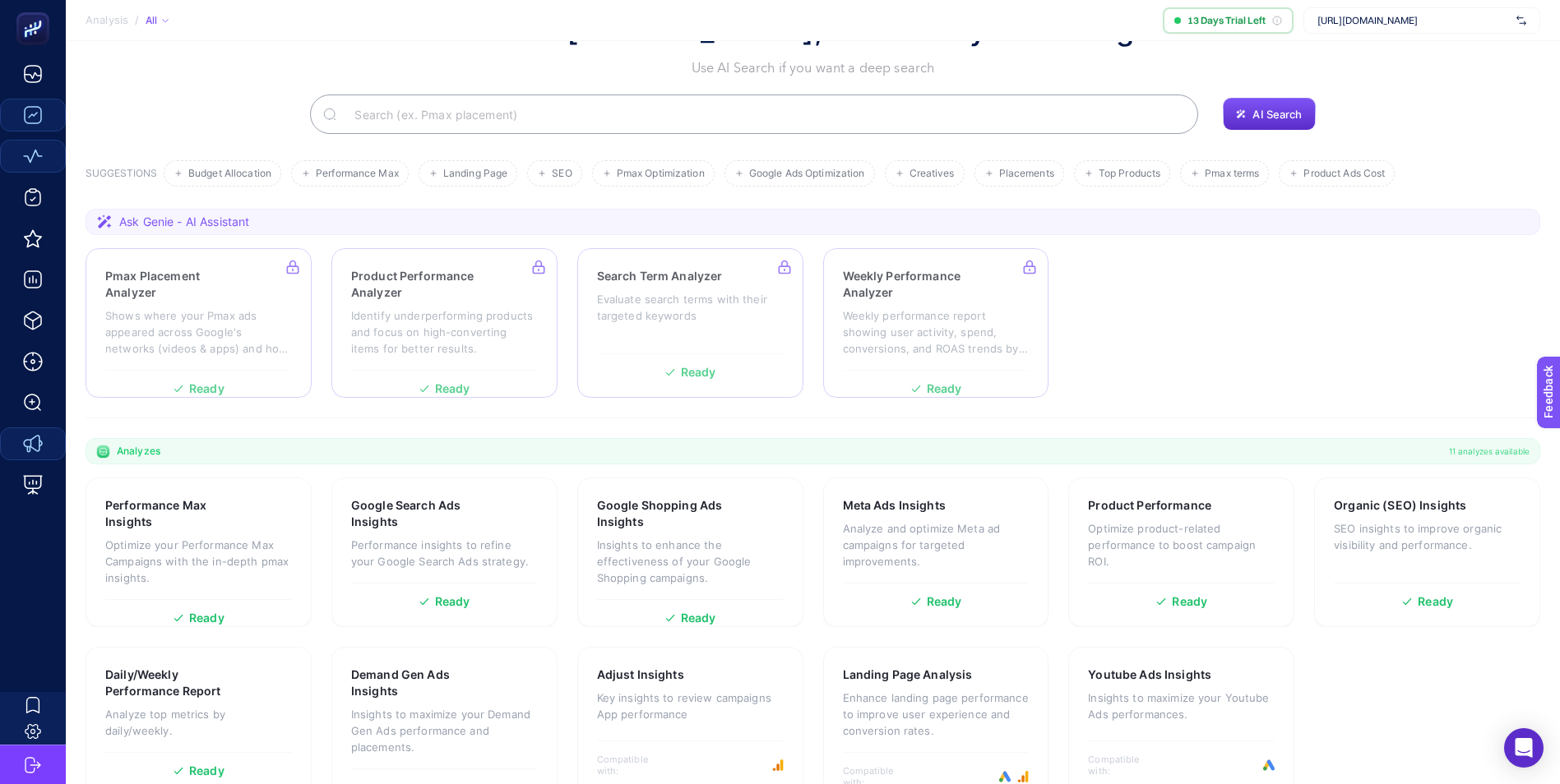
scroll to position [105, 0]
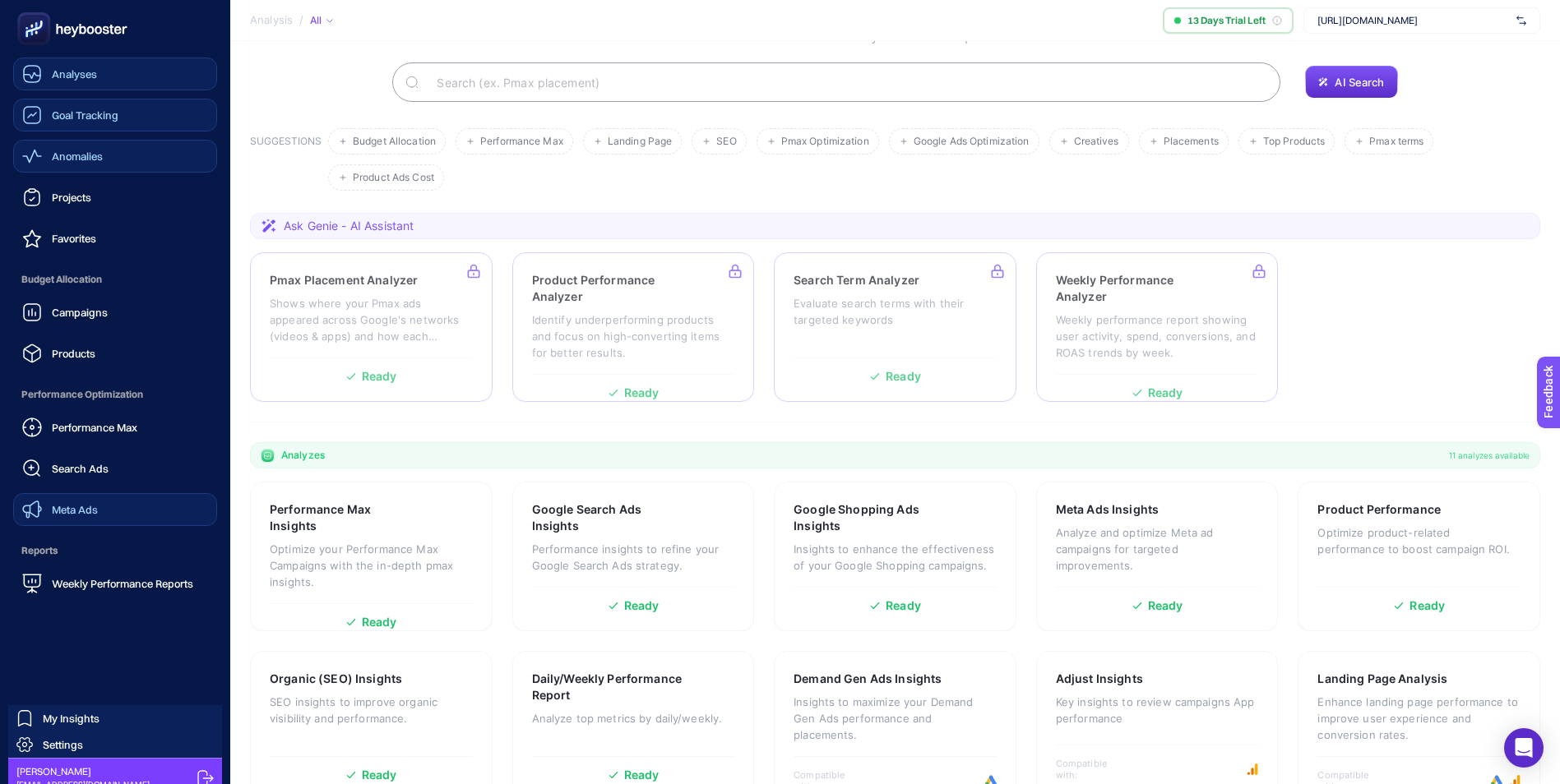
click at [89, 66] on div "Analyses" at bounding box center [59, 74] width 75 height 20
click at [84, 469] on span "Search Ads" at bounding box center [81, 469] width 57 height 13
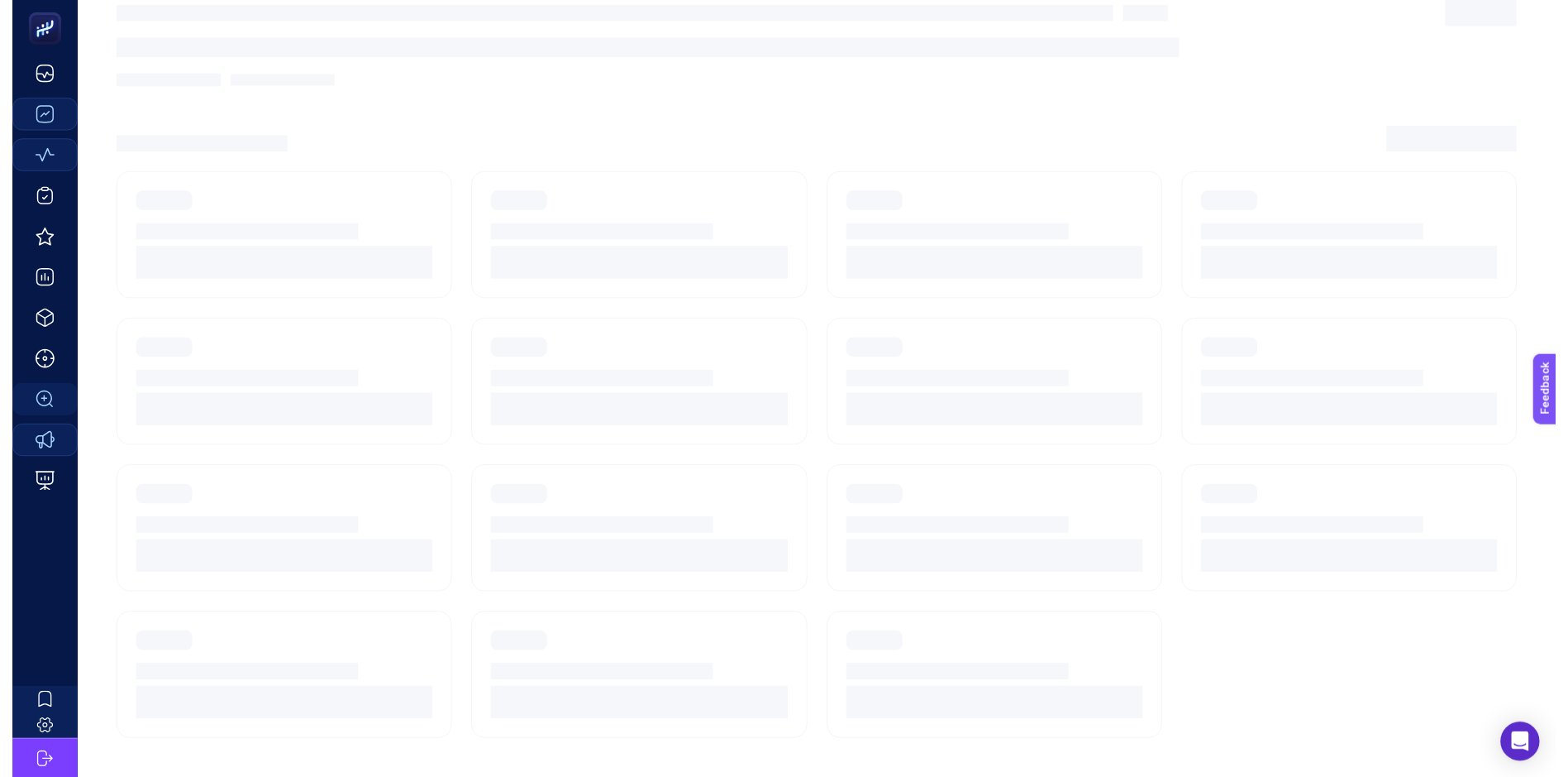
scroll to position [12, 0]
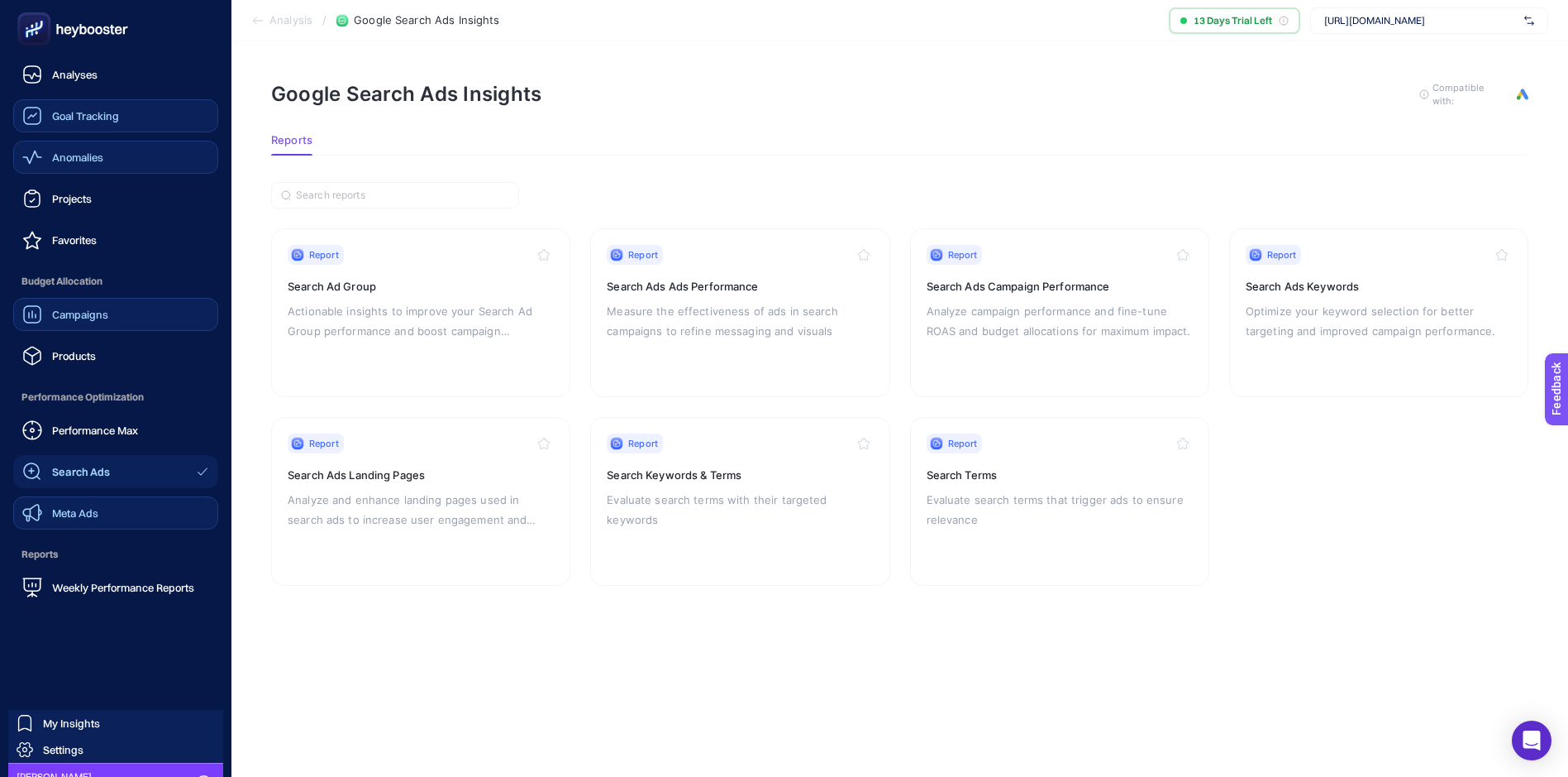
click at [75, 312] on span "Campaigns" at bounding box center [80, 314] width 56 height 13
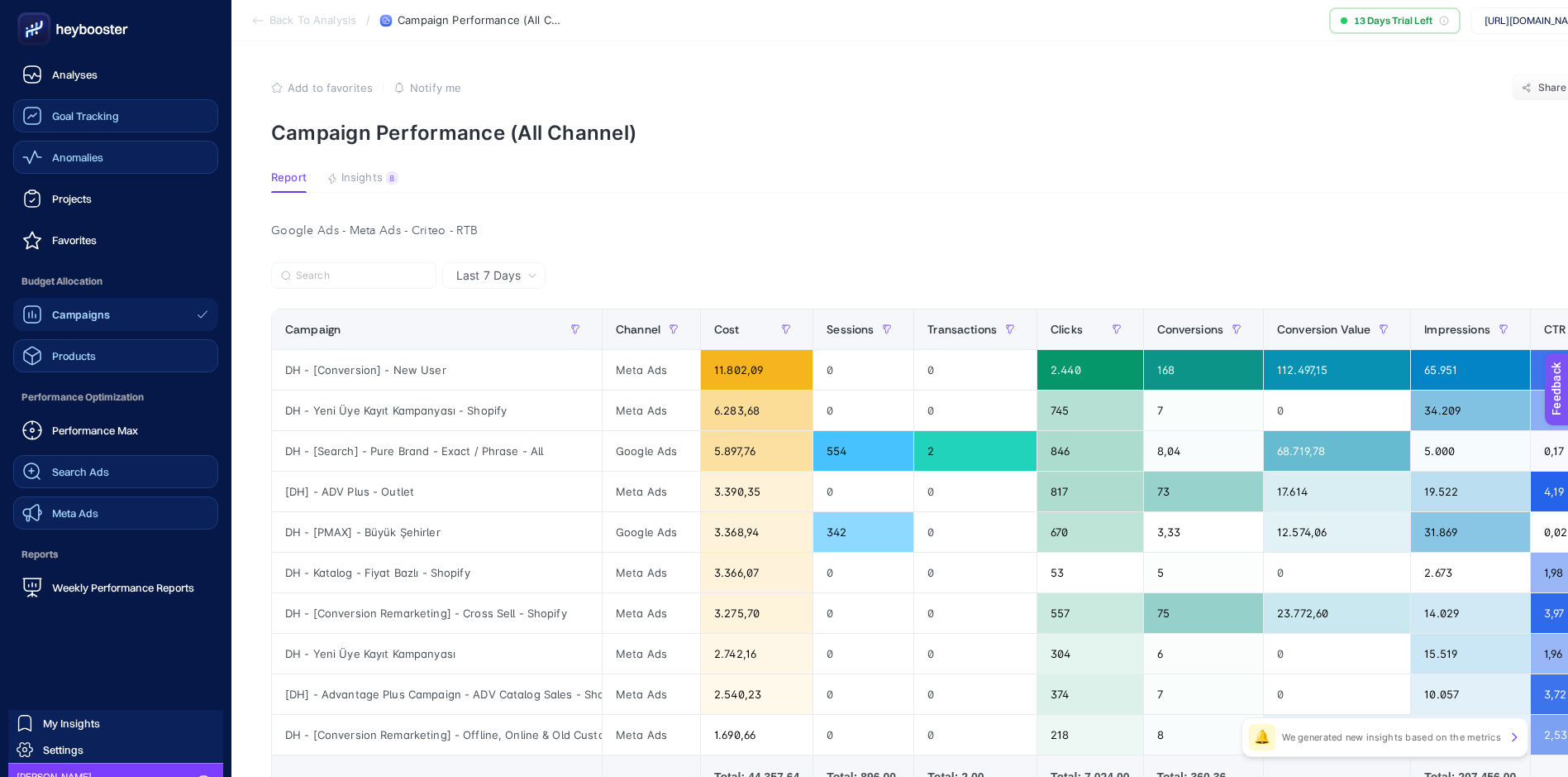
click at [76, 350] on span "Products" at bounding box center [74, 356] width 44 height 13
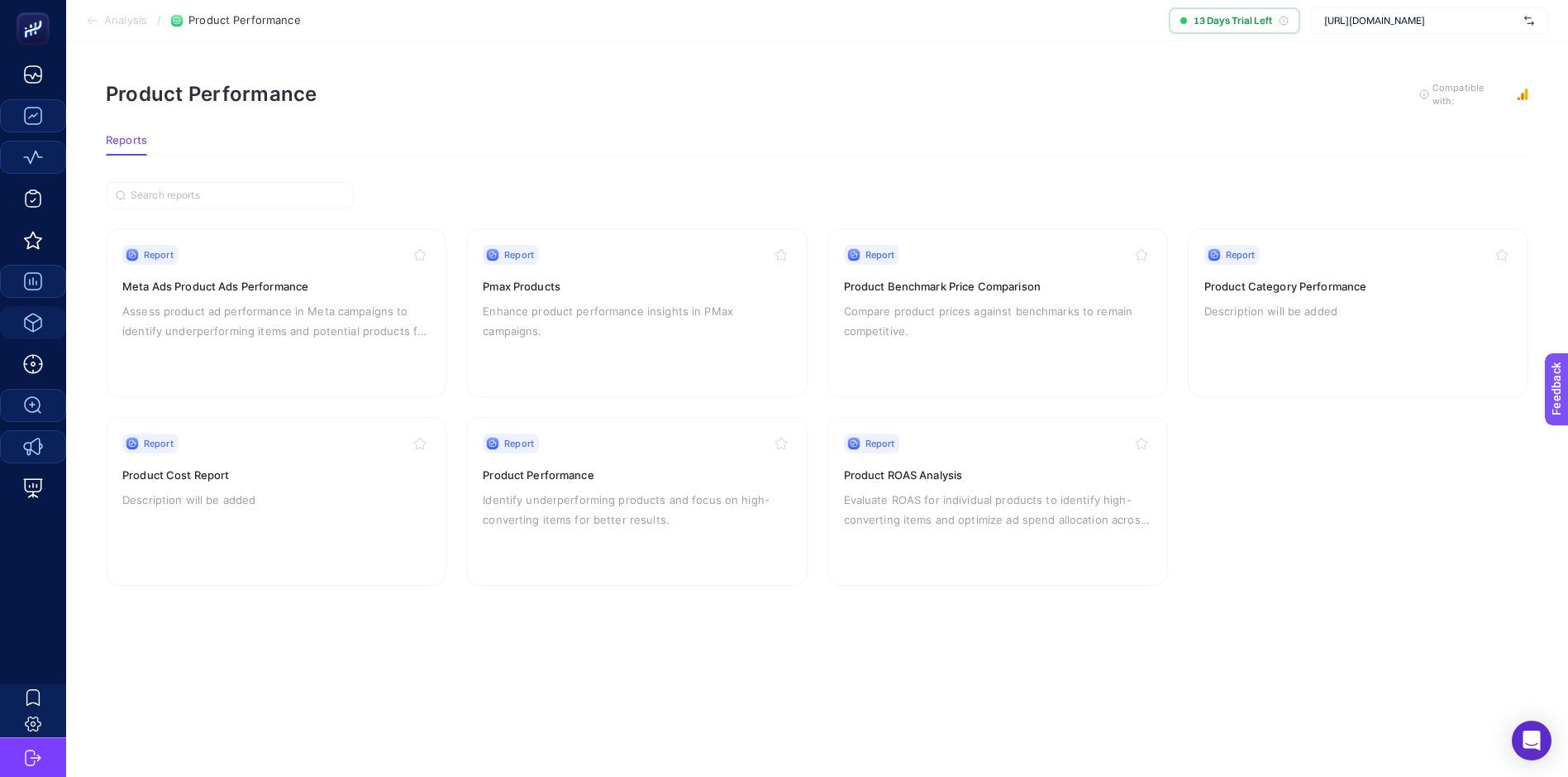
click at [1531, 17] on img at bounding box center [1530, 20] width 10 height 16
click at [1109, 98] on div "Product Performance To get quality results from this analysis, we recommend tha…" at bounding box center [817, 94] width 1423 height 27
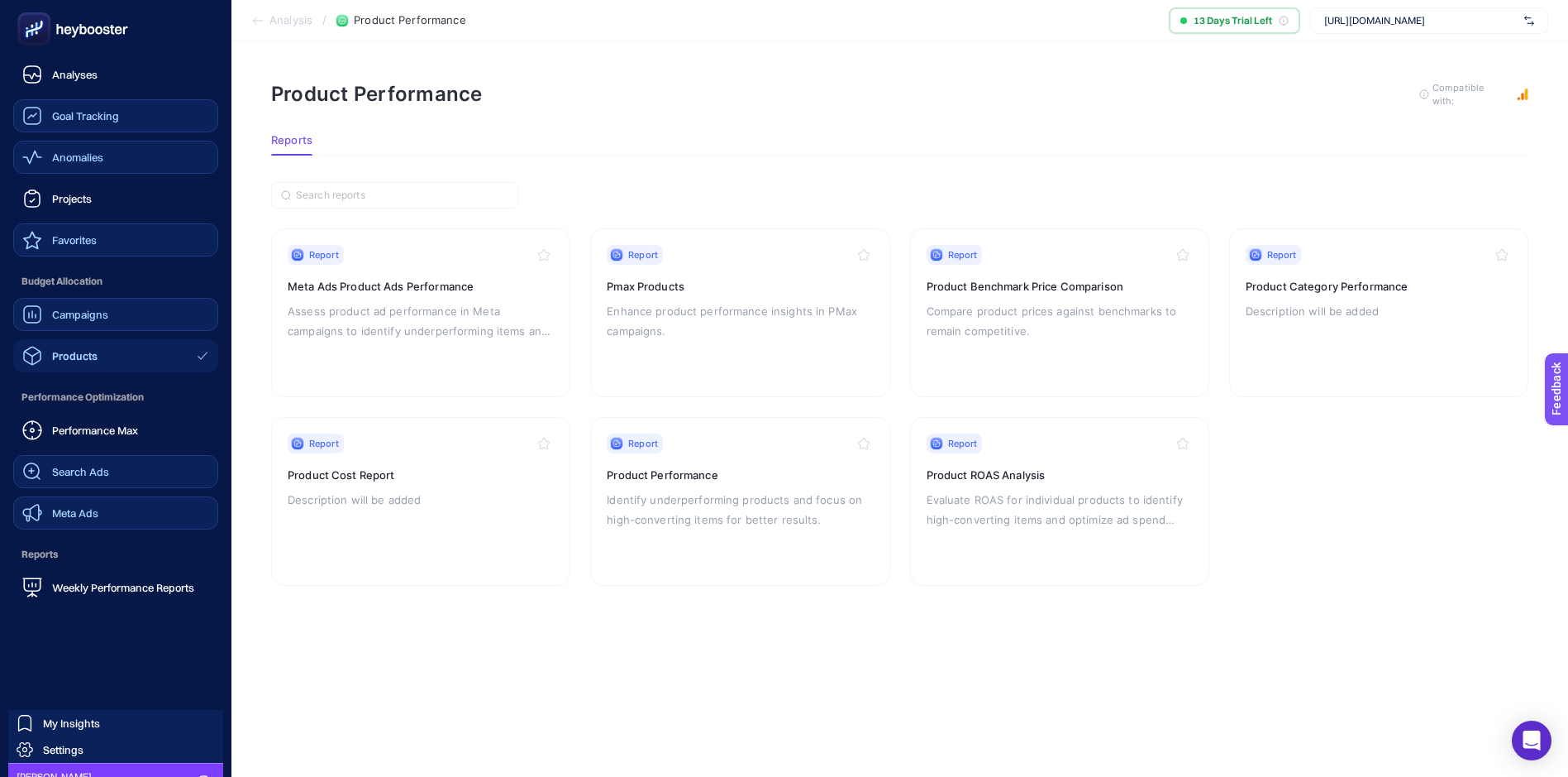
click at [72, 239] on span "Favorites" at bounding box center [74, 240] width 45 height 13
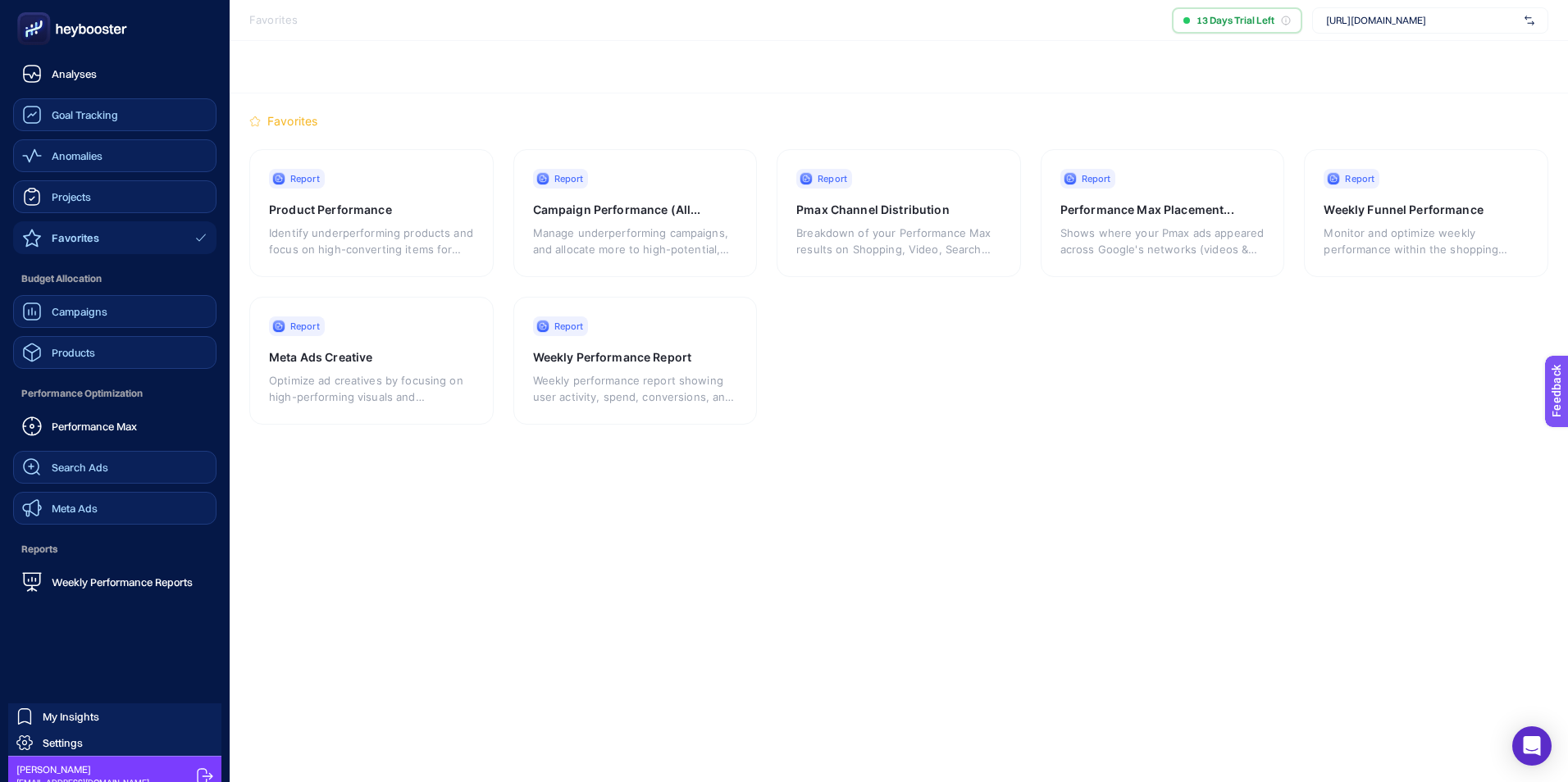
click at [77, 186] on link "Projects" at bounding box center [115, 197] width 204 height 33
